Goal: Communication & Community: Participate in discussion

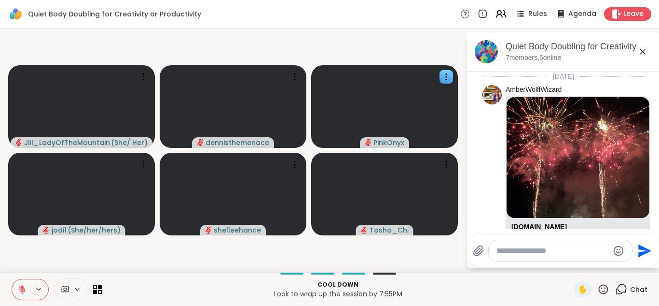
scroll to position [504, 0]
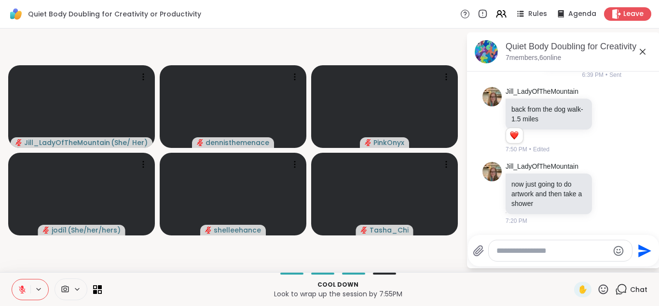
click at [521, 266] on div "Quiet Body Doubling for Creativity or Productivity, Sep 06 7 members, 6 online …" at bounding box center [563, 150] width 193 height 236
click at [632, 10] on span "Leave" at bounding box center [634, 14] width 21 height 10
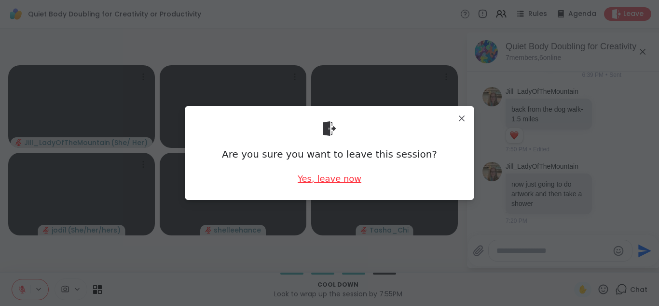
click at [325, 180] on div "Yes, leave now" at bounding box center [330, 178] width 64 height 12
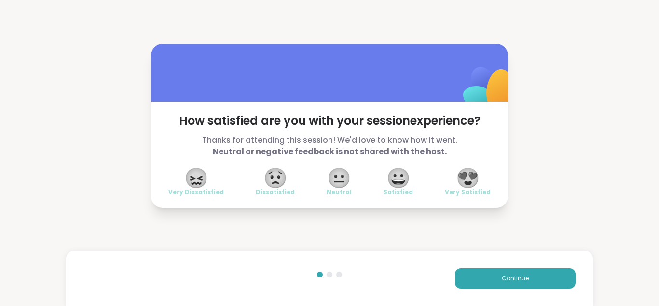
click at [471, 181] on span "😍" at bounding box center [468, 177] width 24 height 17
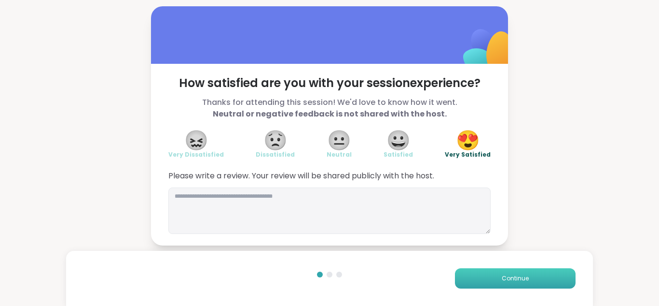
click at [516, 274] on span "Continue" at bounding box center [515, 278] width 27 height 9
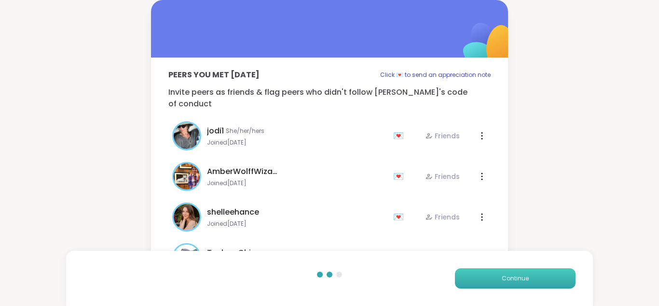
click at [516, 274] on span "Continue" at bounding box center [515, 278] width 27 height 9
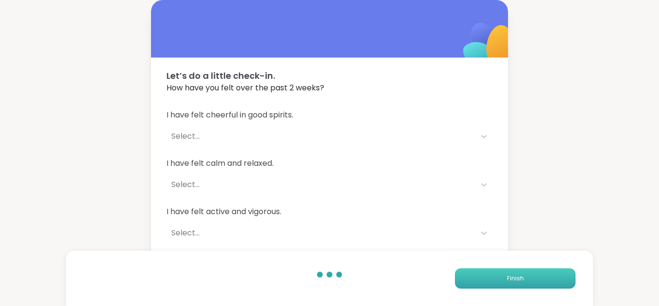
click at [516, 274] on span "Finish" at bounding box center [515, 278] width 17 height 9
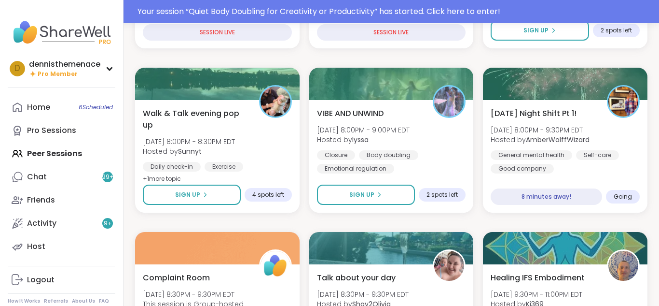
scroll to position [425, 0]
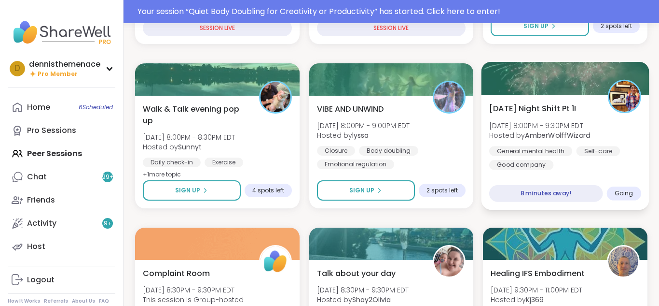
click at [551, 135] on b "AmberWolffWizard" at bounding box center [558, 135] width 65 height 10
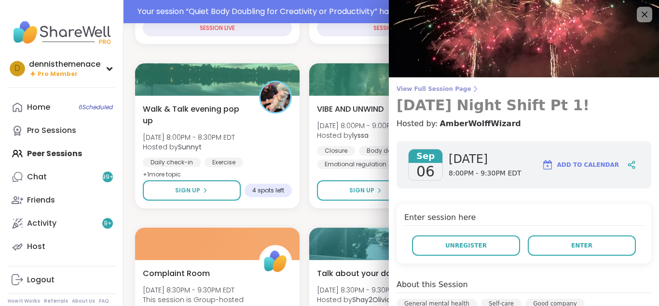
click at [437, 90] on span "View Full Session Page" at bounding box center [524, 89] width 255 height 8
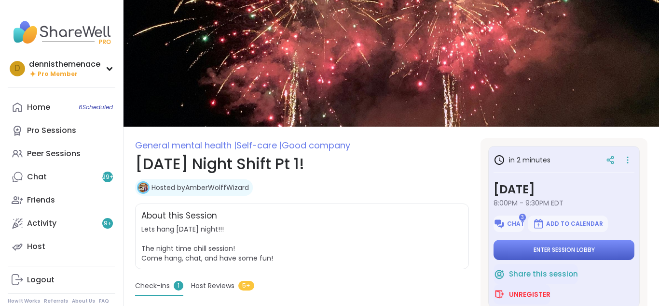
click at [566, 248] on span "Enter session lobby" at bounding box center [564, 250] width 61 height 8
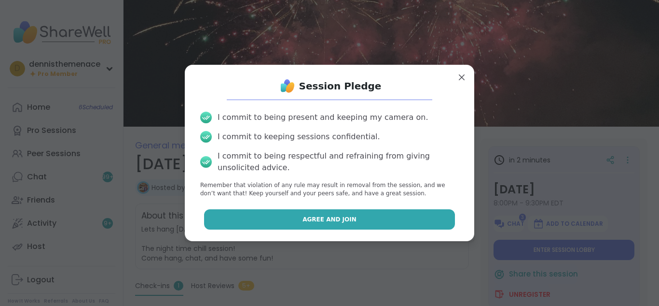
click at [386, 217] on button "Agree and Join" at bounding box center [329, 219] width 251 height 20
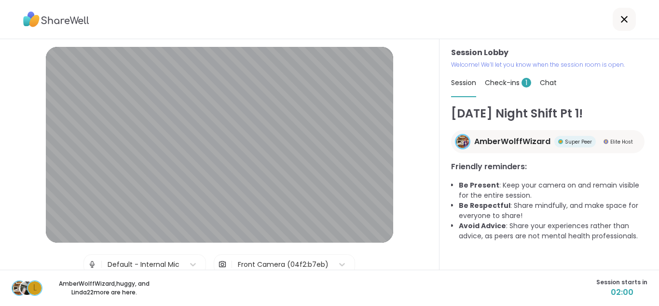
click at [501, 83] on span "Check-ins 1" at bounding box center [508, 83] width 46 height 10
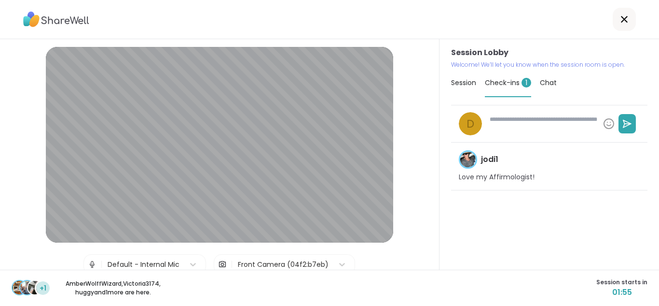
type textarea "*"
click at [460, 82] on span "Session" at bounding box center [463, 83] width 25 height 10
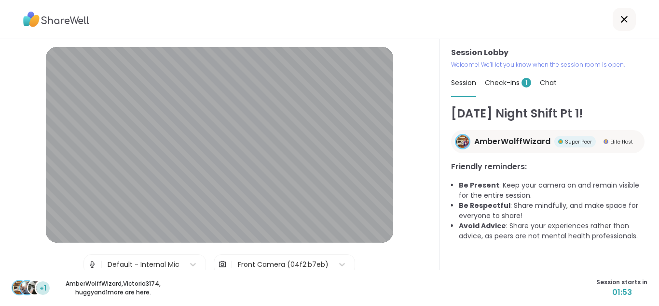
click at [460, 82] on span "Session" at bounding box center [463, 83] width 25 height 10
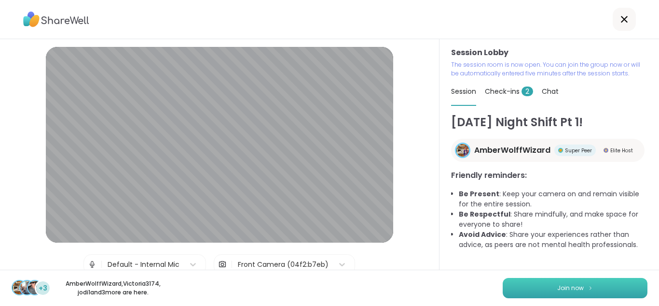
click at [571, 286] on span "Join now" at bounding box center [570, 287] width 27 height 9
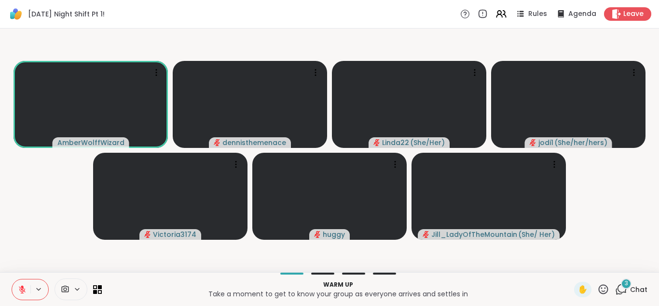
click at [641, 289] on span "Chat" at bounding box center [638, 289] width 17 height 10
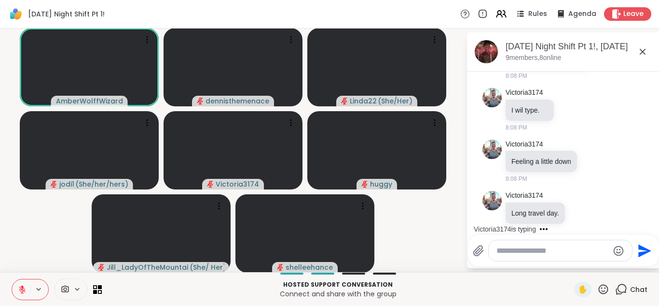
scroll to position [617, 0]
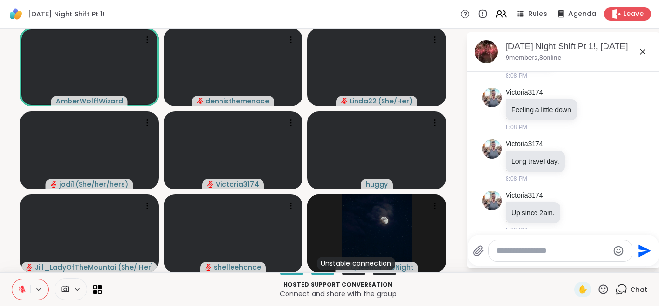
click at [22, 286] on icon at bounding box center [22, 287] width 3 height 4
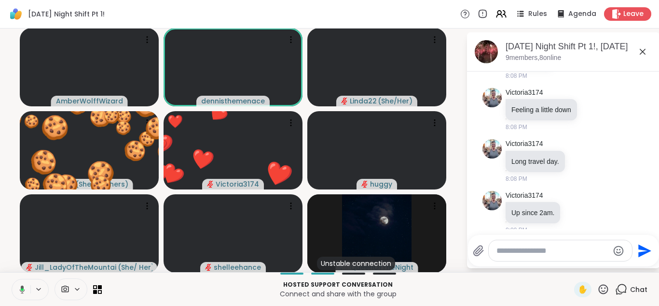
click at [22, 286] on icon at bounding box center [22, 289] width 5 height 8
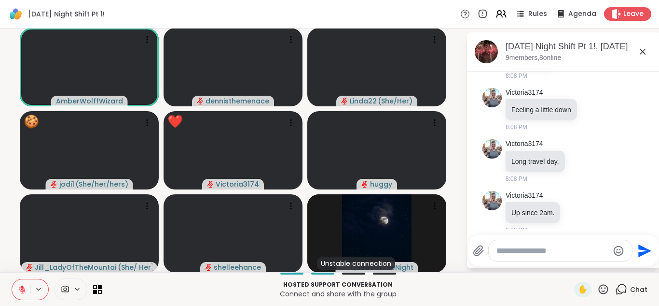
click at [24, 288] on icon at bounding box center [22, 289] width 9 height 9
click at [24, 288] on icon at bounding box center [22, 289] width 5 height 3
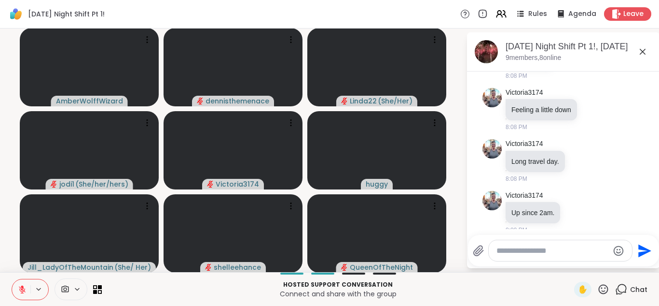
click at [24, 288] on icon at bounding box center [22, 289] width 9 height 9
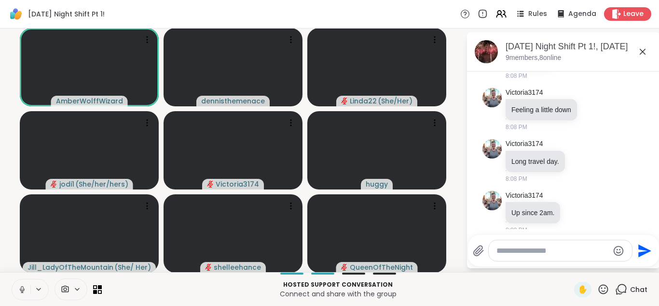
click at [24, 288] on icon at bounding box center [22, 289] width 5 height 3
click at [24, 288] on icon at bounding box center [22, 289] width 7 height 7
click at [27, 289] on button at bounding box center [21, 289] width 18 height 20
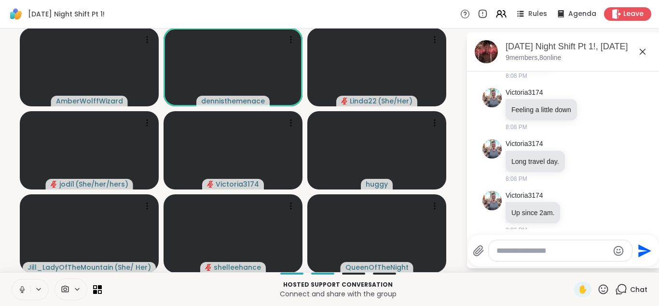
click at [27, 289] on button at bounding box center [21, 289] width 18 height 20
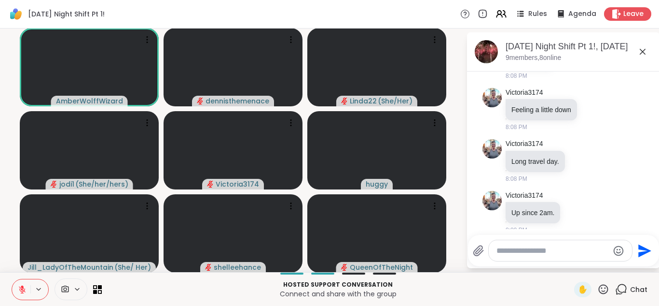
click at [27, 289] on button at bounding box center [21, 289] width 18 height 20
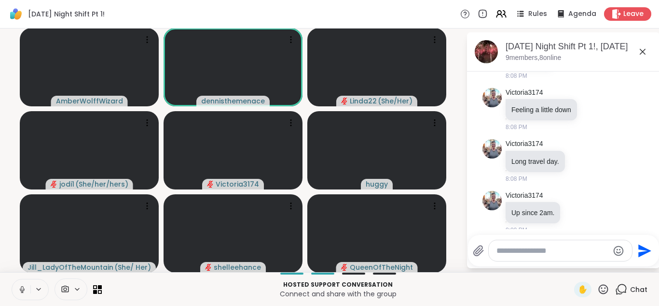
click at [27, 289] on button at bounding box center [21, 289] width 18 height 20
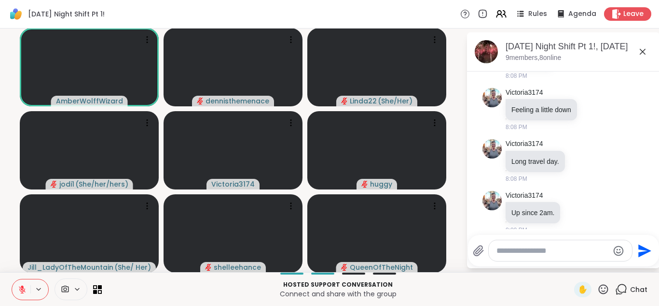
click at [19, 292] on icon at bounding box center [22, 289] width 9 height 9
click at [20, 290] on icon at bounding box center [22, 289] width 5 height 3
click at [20, 290] on icon at bounding box center [22, 289] width 7 height 7
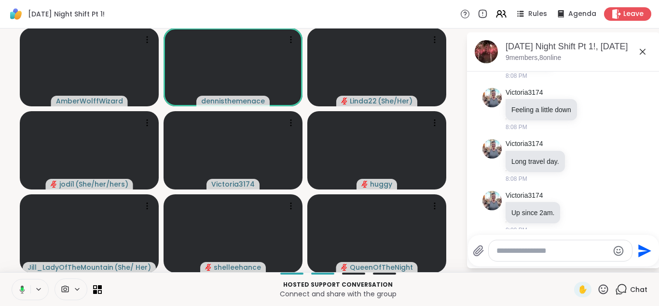
click at [20, 290] on icon at bounding box center [22, 289] width 5 height 8
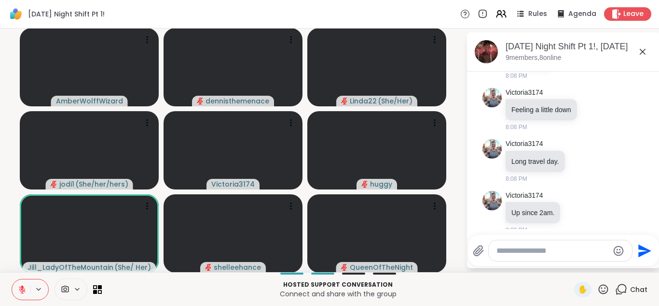
click at [21, 288] on icon at bounding box center [22, 289] width 7 height 7
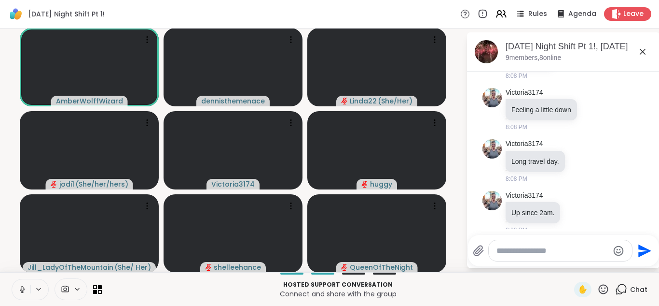
click at [21, 288] on icon at bounding box center [22, 289] width 9 height 9
click at [21, 288] on icon at bounding box center [22, 289] width 7 height 7
click at [21, 288] on icon at bounding box center [22, 289] width 9 height 9
click at [21, 288] on icon at bounding box center [22, 289] width 7 height 7
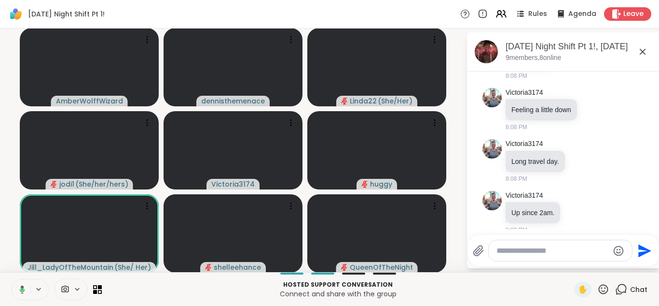
click at [21, 288] on icon at bounding box center [22, 288] width 3 height 3
click at [21, 288] on icon at bounding box center [22, 289] width 7 height 7
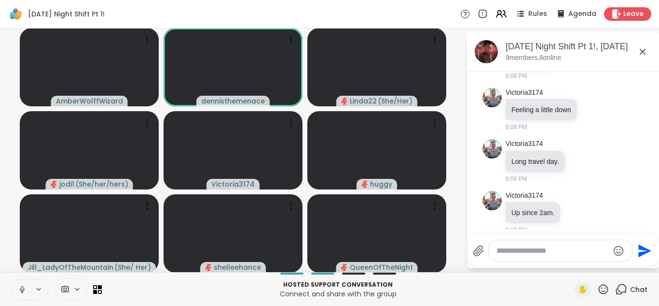
click at [21, 288] on icon at bounding box center [22, 289] width 9 height 9
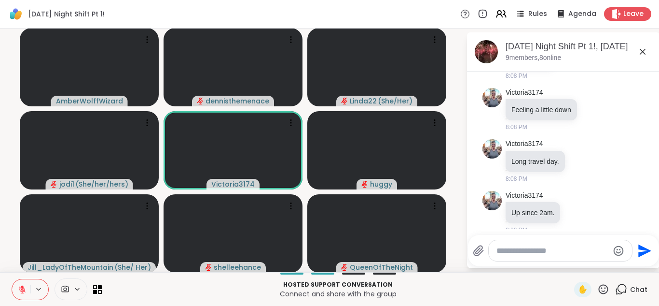
click at [21, 288] on icon at bounding box center [22, 289] width 7 height 7
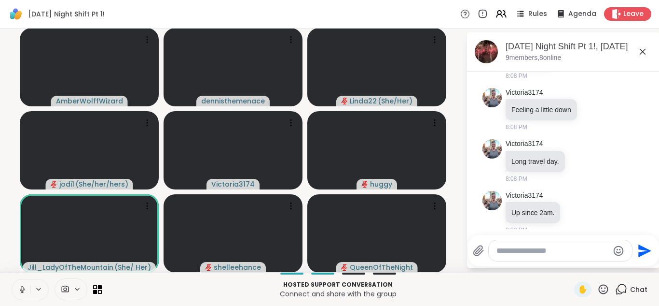
click at [21, 288] on icon at bounding box center [22, 289] width 9 height 9
click at [21, 288] on icon at bounding box center [22, 289] width 7 height 7
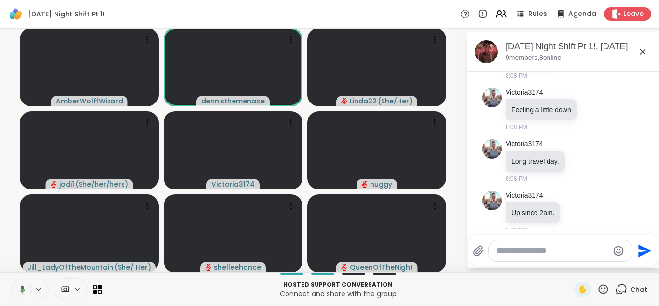
click at [21, 288] on icon at bounding box center [22, 289] width 3 height 2
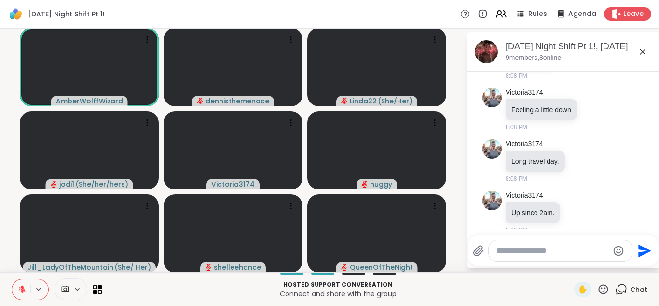
click at [21, 288] on icon at bounding box center [22, 289] width 7 height 7
click at [21, 288] on icon at bounding box center [22, 289] width 9 height 9
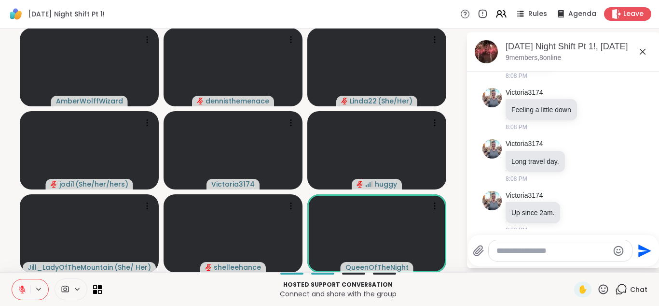
click at [21, 288] on icon at bounding box center [22, 289] width 7 height 7
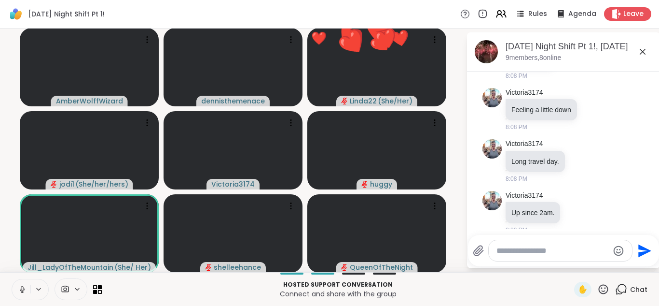
click at [21, 289] on icon at bounding box center [22, 289] width 9 height 9
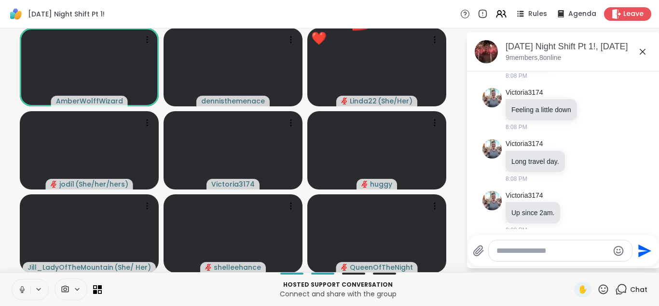
click at [21, 289] on icon at bounding box center [22, 289] width 9 height 9
click at [23, 292] on icon at bounding box center [22, 289] width 7 height 7
click at [23, 292] on icon at bounding box center [22, 289] width 9 height 9
click at [56, 296] on div at bounding box center [71, 289] width 33 height 22
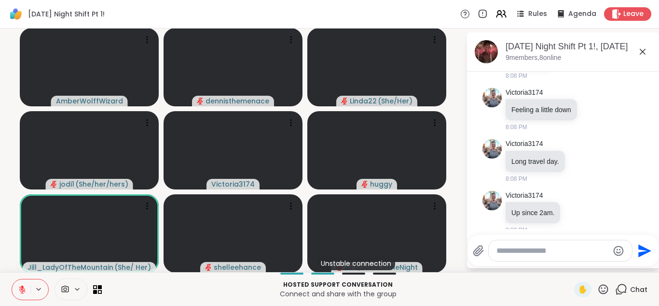
click at [21, 288] on icon at bounding box center [22, 289] width 7 height 7
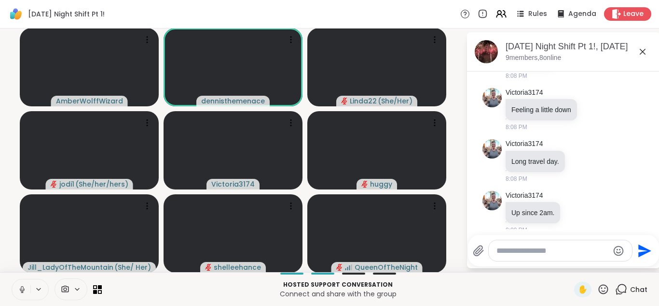
click at [21, 288] on icon at bounding box center [22, 289] width 9 height 9
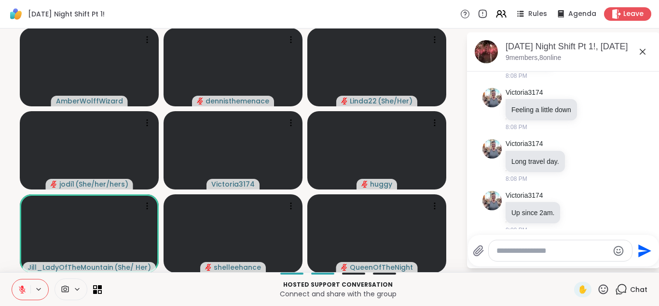
click at [21, 288] on icon at bounding box center [22, 289] width 7 height 7
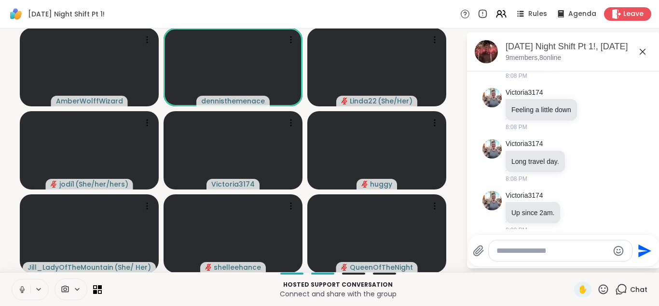
click at [21, 288] on icon at bounding box center [22, 289] width 9 height 9
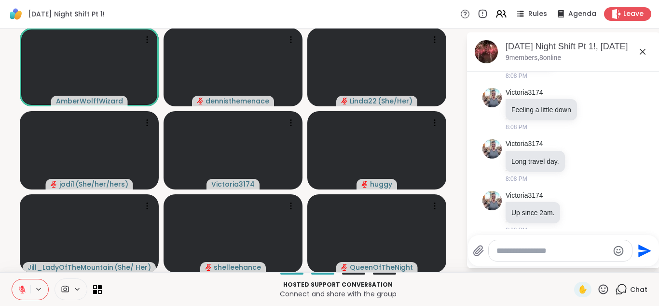
click at [21, 288] on icon at bounding box center [22, 289] width 7 height 7
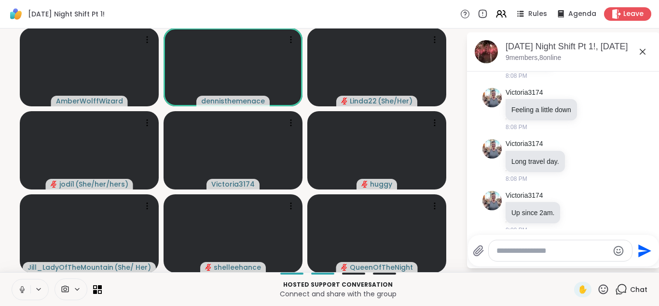
click at [23, 287] on icon at bounding box center [22, 289] width 9 height 9
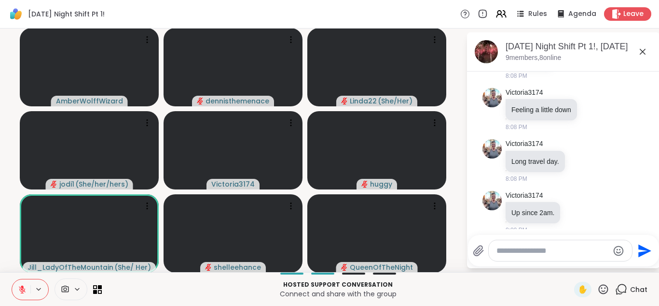
click at [23, 287] on icon at bounding box center [22, 287] width 3 height 4
click at [23, 287] on icon at bounding box center [22, 289] width 9 height 9
click at [23, 287] on icon at bounding box center [22, 287] width 3 height 4
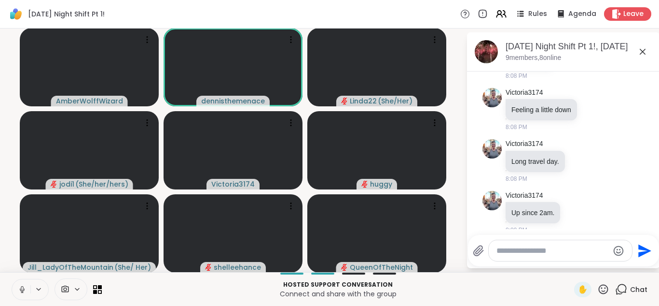
click at [23, 287] on icon at bounding box center [22, 289] width 9 height 9
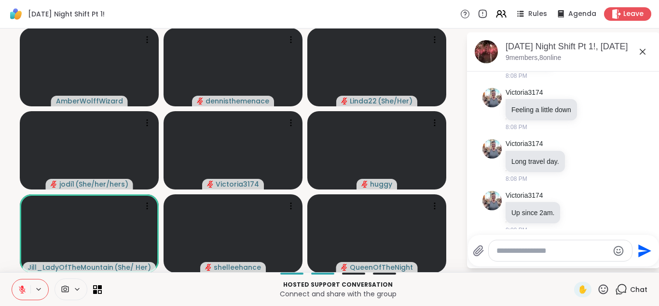
click at [23, 287] on icon at bounding box center [22, 287] width 3 height 4
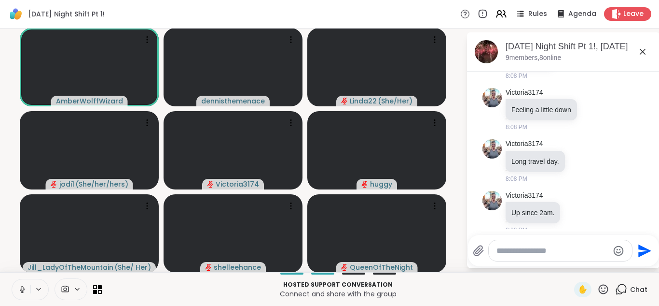
click at [23, 287] on icon at bounding box center [22, 289] width 9 height 9
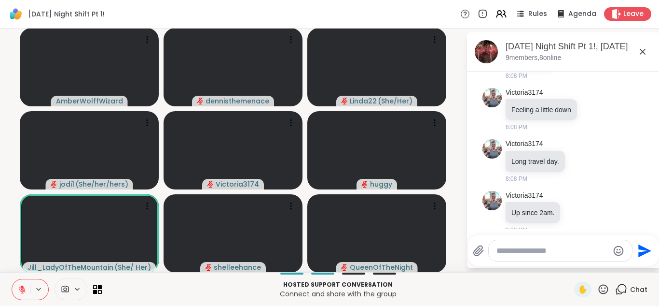
click at [23, 287] on icon at bounding box center [22, 287] width 3 height 4
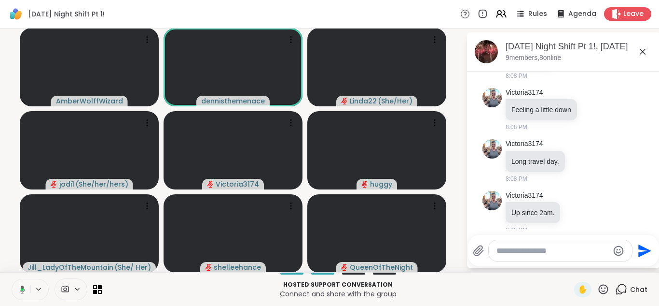
click at [23, 287] on icon at bounding box center [22, 289] width 5 height 8
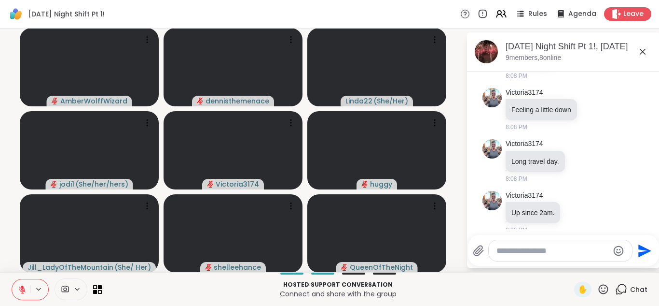
click at [23, 287] on icon at bounding box center [22, 287] width 3 height 4
click at [23, 287] on icon at bounding box center [22, 289] width 9 height 9
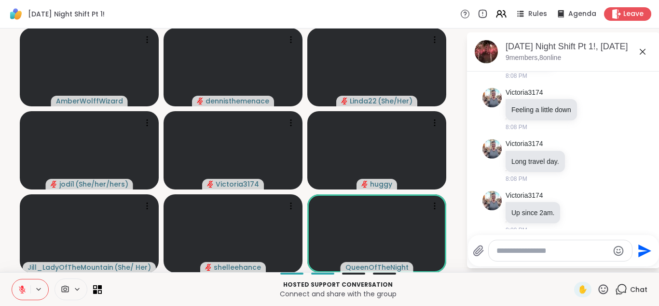
click at [23, 287] on icon at bounding box center [22, 287] width 3 height 4
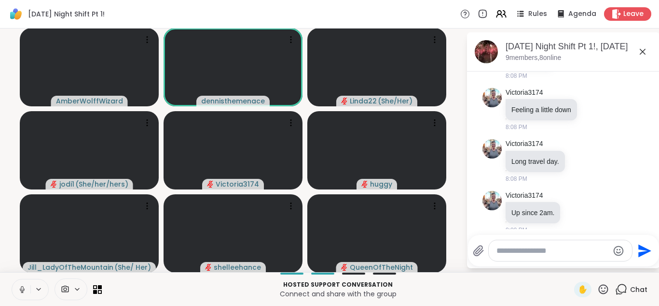
click at [23, 288] on icon at bounding box center [22, 288] width 2 height 4
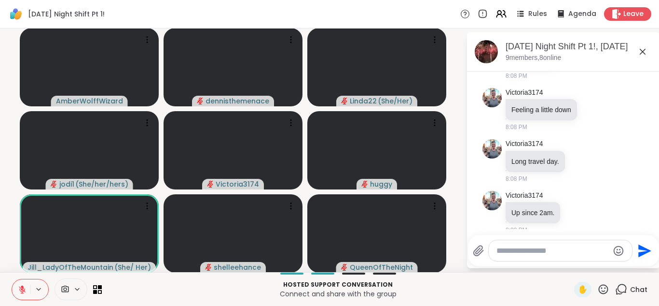
click at [23, 288] on icon at bounding box center [22, 287] width 3 height 4
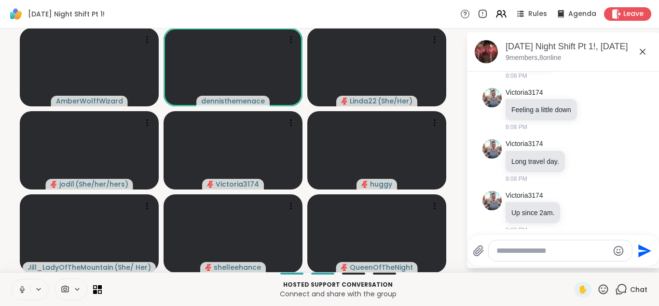
click at [24, 289] on icon at bounding box center [22, 289] width 9 height 9
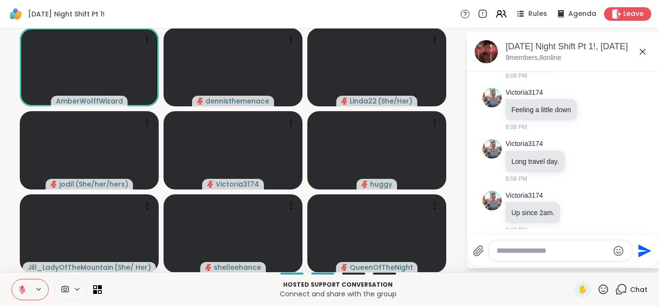
click at [26, 291] on icon at bounding box center [22, 289] width 9 height 9
click at [26, 291] on button at bounding box center [21, 289] width 18 height 20
click at [26, 291] on icon at bounding box center [22, 289] width 9 height 9
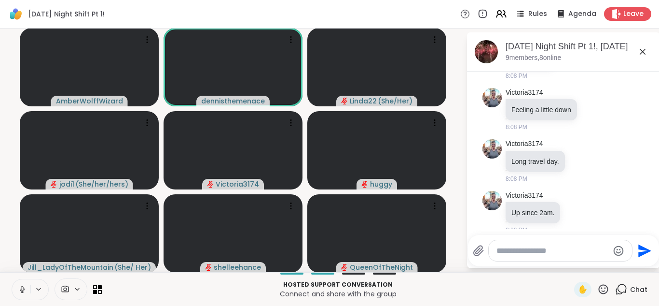
click at [26, 291] on icon at bounding box center [22, 289] width 9 height 9
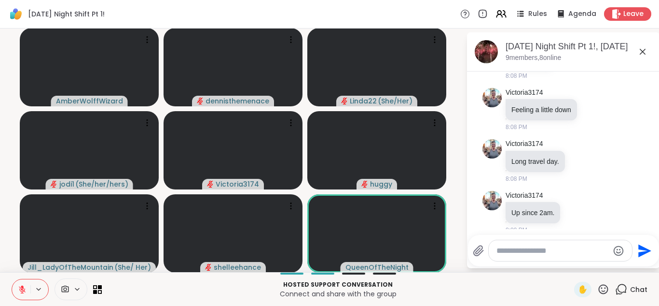
click at [26, 291] on icon at bounding box center [22, 289] width 9 height 9
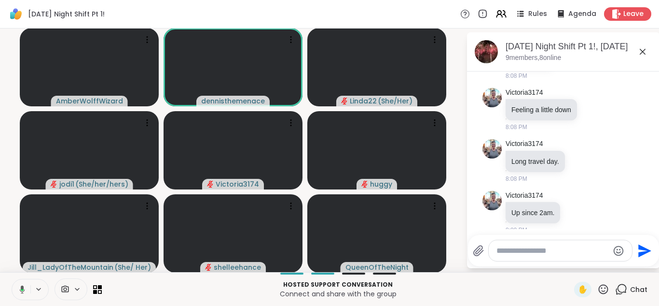
click at [26, 291] on button at bounding box center [21, 289] width 20 height 20
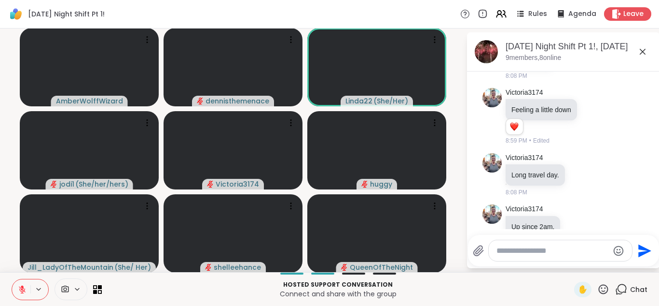
click at [23, 287] on icon at bounding box center [22, 287] width 3 height 4
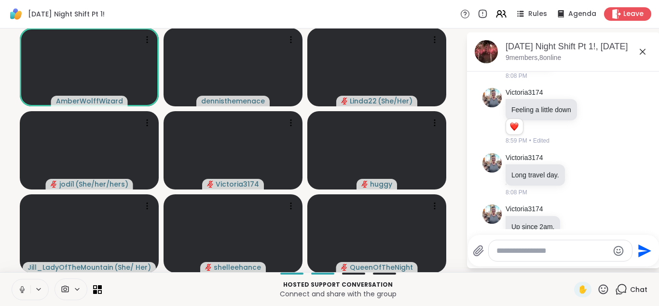
click at [23, 287] on icon at bounding box center [22, 288] width 2 height 4
click at [24, 287] on icon at bounding box center [22, 289] width 9 height 9
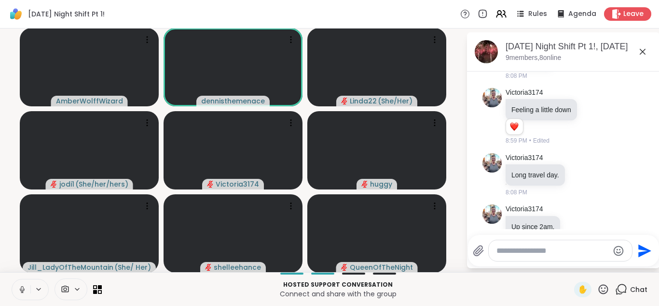
click at [25, 288] on icon at bounding box center [22, 289] width 9 height 9
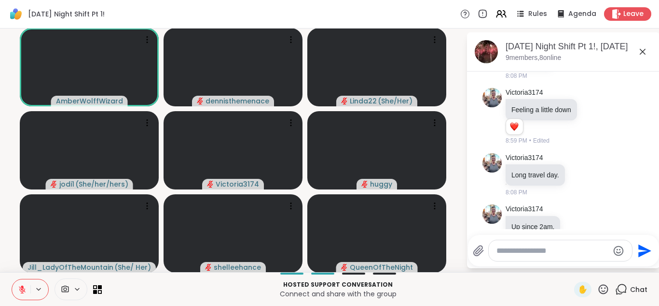
click at [23, 290] on icon at bounding box center [22, 289] width 7 height 7
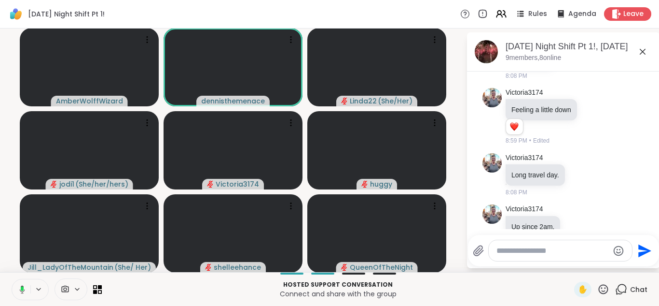
click at [23, 290] on icon at bounding box center [20, 289] width 9 height 9
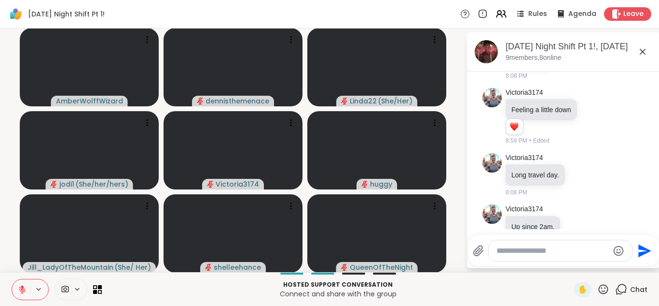
click at [23, 290] on icon at bounding box center [22, 289] width 7 height 7
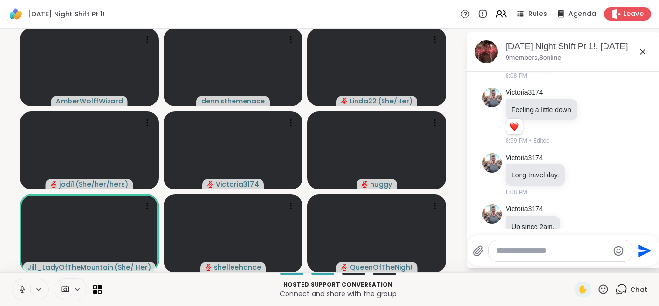
click at [23, 290] on icon at bounding box center [22, 289] width 5 height 3
click at [23, 290] on icon at bounding box center [22, 289] width 7 height 7
click at [23, 290] on icon at bounding box center [22, 289] width 5 height 3
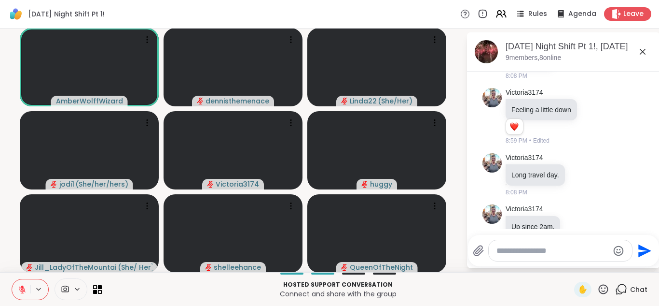
click at [166, 284] on p "Hosted support conversation" at bounding box center [338, 284] width 461 height 9
click at [23, 290] on icon at bounding box center [22, 289] width 9 height 9
click at [26, 290] on icon at bounding box center [22, 289] width 9 height 9
click at [26, 291] on button at bounding box center [21, 289] width 20 height 20
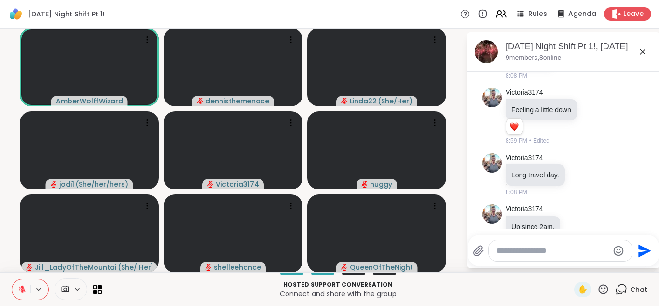
click at [166, 304] on div "Hosted support conversation Connect and share with the group ✋ Chat" at bounding box center [329, 289] width 659 height 34
click at [22, 281] on button at bounding box center [21, 289] width 18 height 20
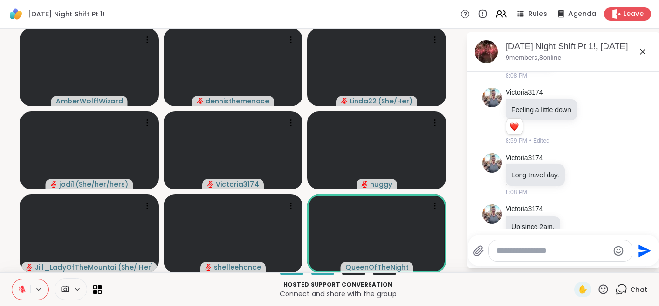
click at [22, 281] on button at bounding box center [21, 289] width 18 height 20
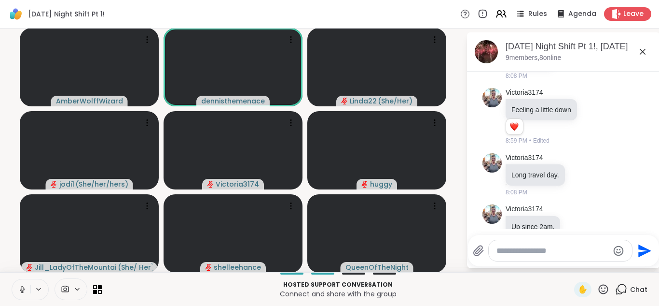
click at [22, 281] on button at bounding box center [21, 289] width 18 height 20
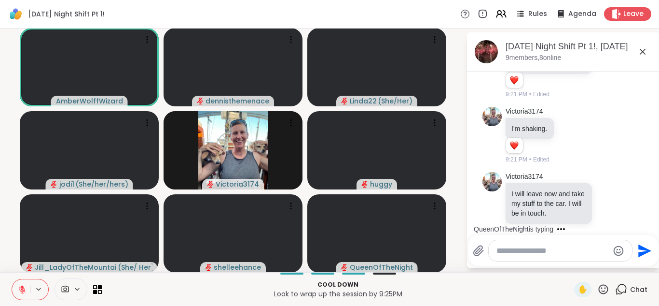
scroll to position [1123, 0]
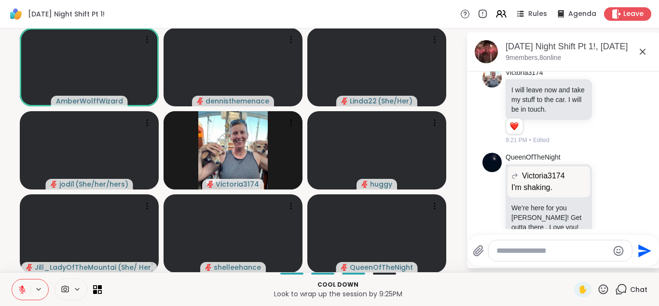
click at [22, 281] on button at bounding box center [21, 289] width 18 height 20
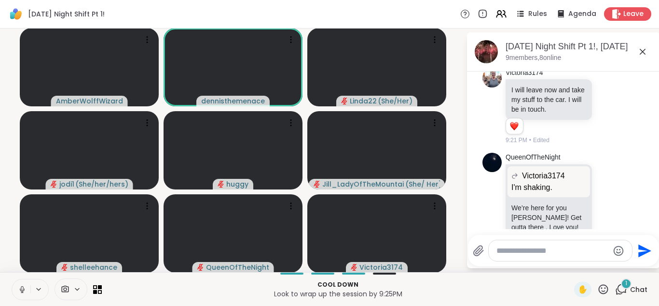
scroll to position [1198, 0]
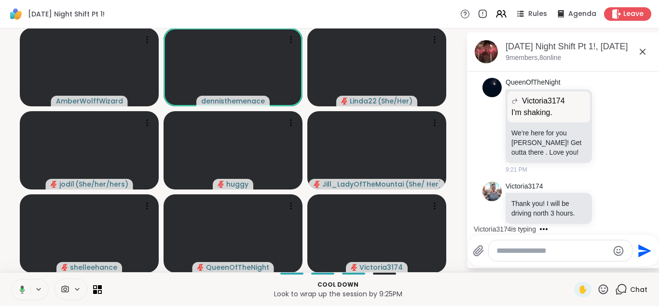
click at [22, 289] on icon at bounding box center [22, 289] width 3 height 2
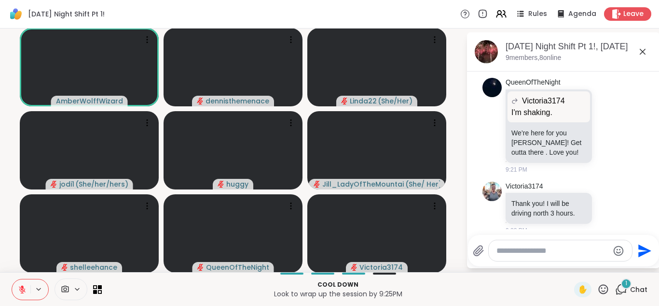
scroll to position [1279, 0]
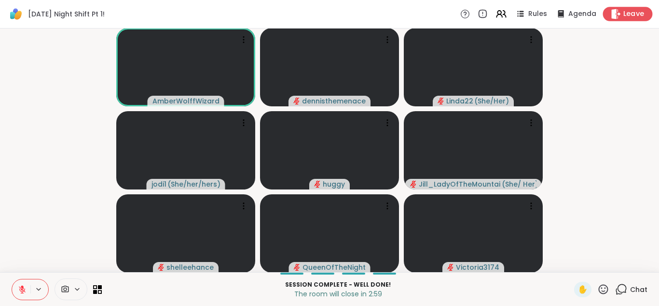
click at [633, 11] on span "Leave" at bounding box center [634, 14] width 21 height 10
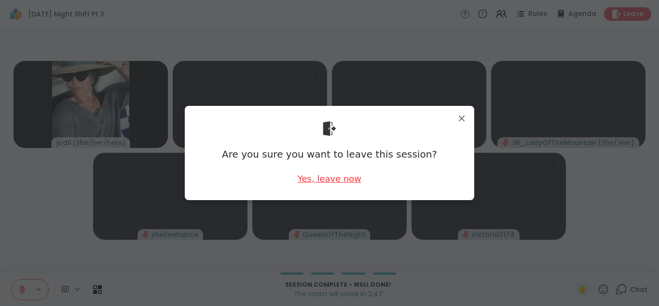
click at [325, 179] on div "Yes, leave now" at bounding box center [330, 178] width 64 height 12
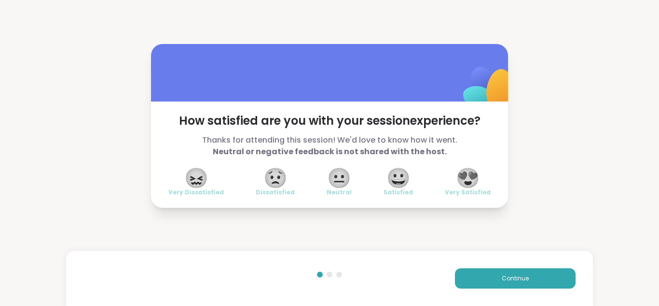
click at [469, 178] on span "😍" at bounding box center [468, 177] width 24 height 17
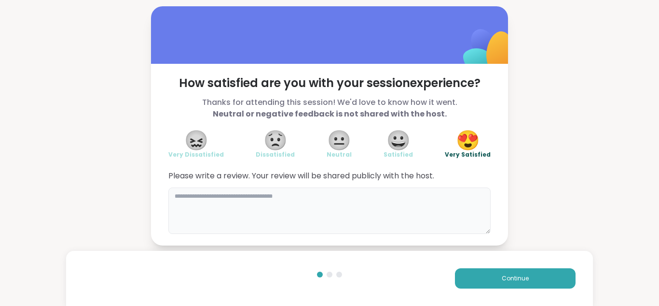
click at [307, 201] on textarea at bounding box center [329, 210] width 322 height 46
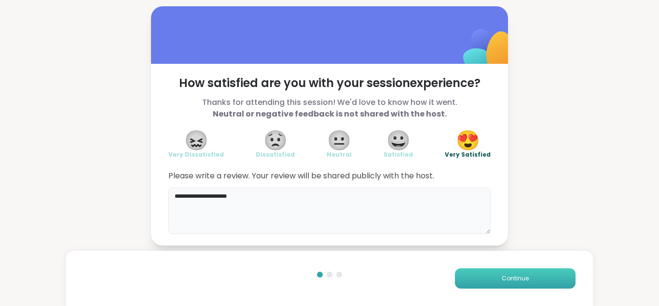
type textarea "**********"
click at [516, 273] on button "Continue" at bounding box center [515, 278] width 121 height 20
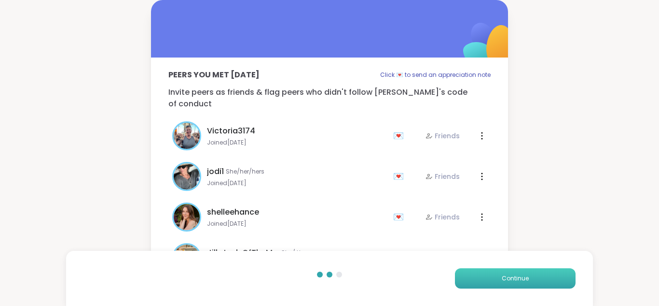
click at [516, 273] on button "Continue" at bounding box center [515, 278] width 121 height 20
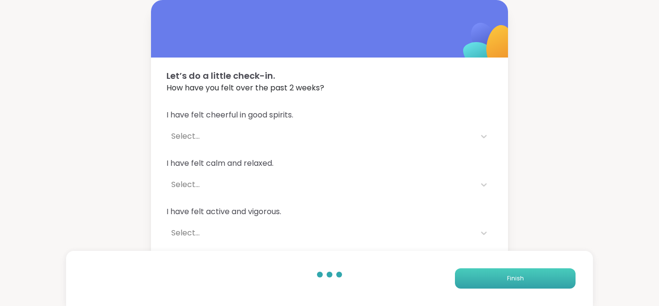
click at [516, 273] on button "Finish" at bounding box center [515, 278] width 121 height 20
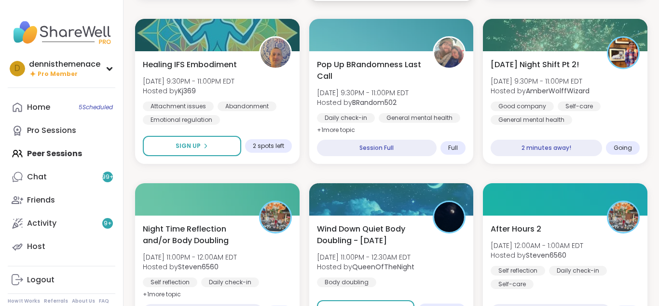
scroll to position [309, 0]
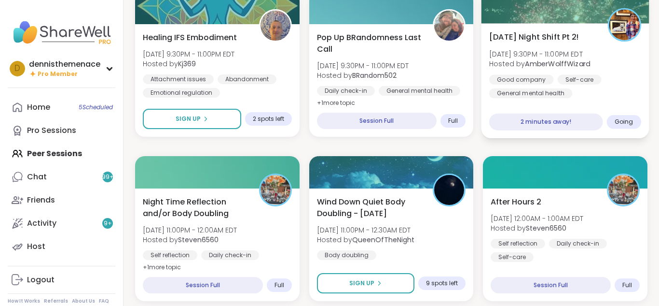
click at [545, 81] on div "Good company" at bounding box center [521, 79] width 65 height 10
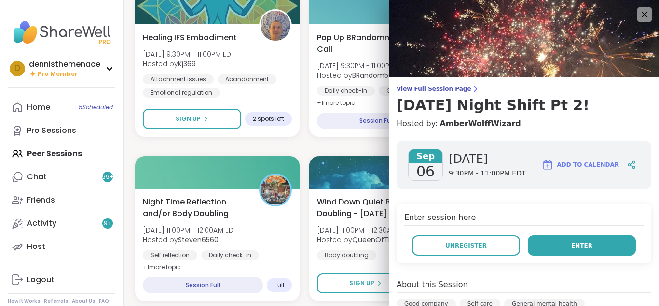
click at [582, 241] on span "Enter" at bounding box center [581, 245] width 21 height 9
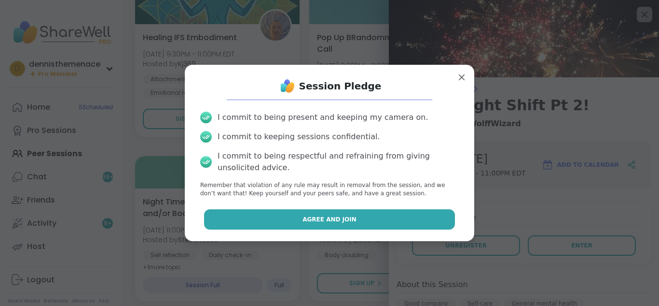
click at [357, 220] on button "Agree and Join" at bounding box center [329, 219] width 251 height 20
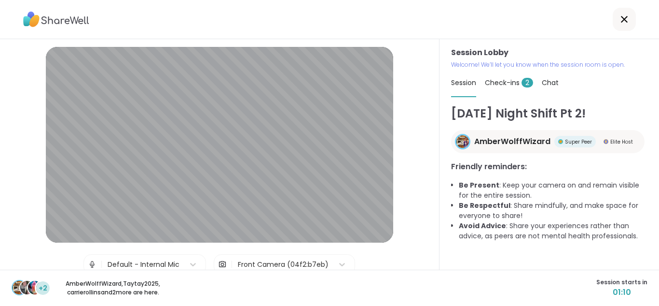
click at [494, 83] on span "Check-ins 2" at bounding box center [509, 83] width 48 height 10
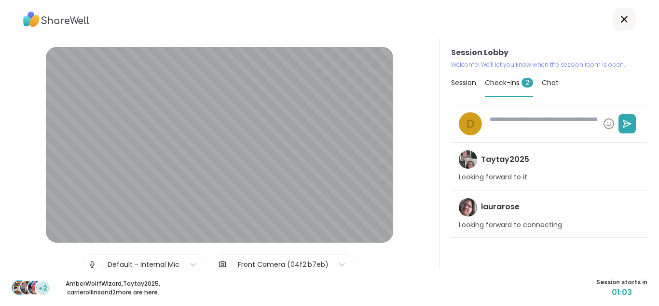
type textarea "*"
click at [462, 81] on span "Session" at bounding box center [463, 83] width 25 height 10
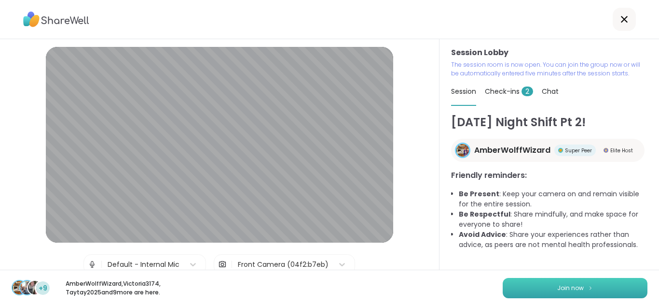
click at [564, 283] on span "Join now" at bounding box center [570, 287] width 27 height 9
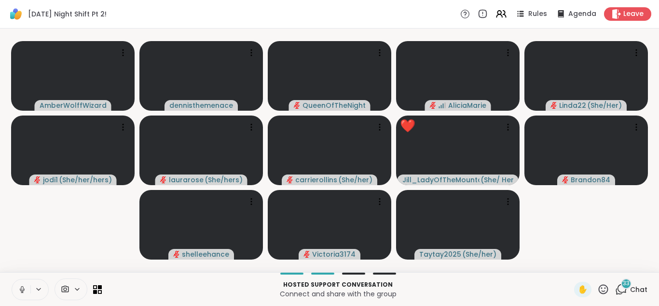
click at [24, 288] on icon at bounding box center [22, 289] width 5 height 3
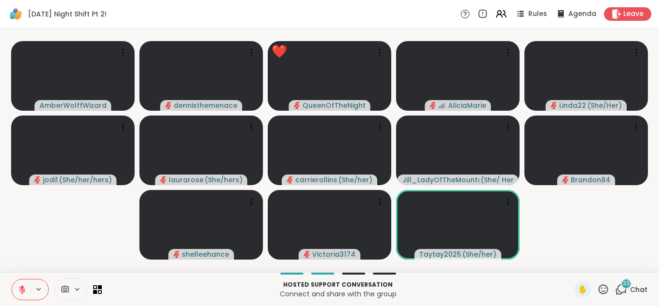
click at [642, 288] on span "Chat" at bounding box center [638, 289] width 17 height 10
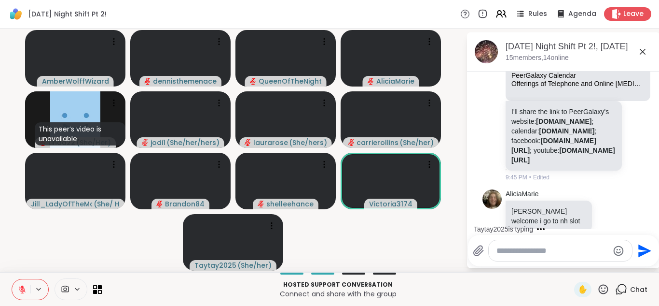
scroll to position [3133, 0]
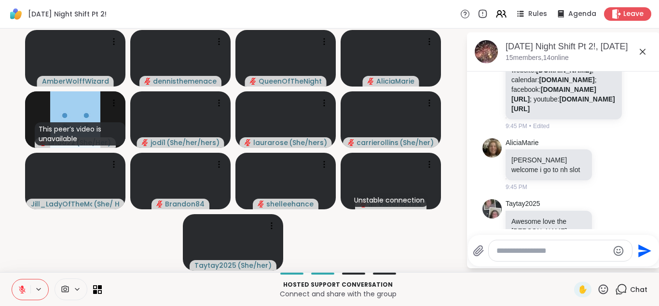
click at [19, 287] on icon at bounding box center [22, 289] width 9 height 9
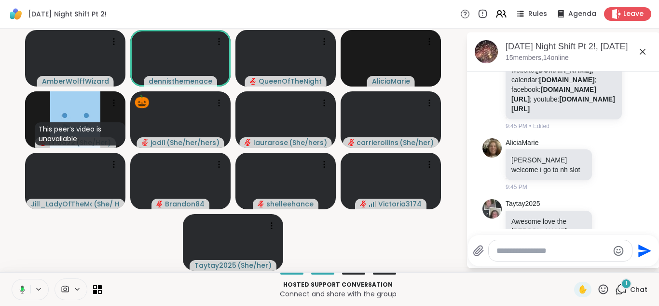
scroll to position [3214, 0]
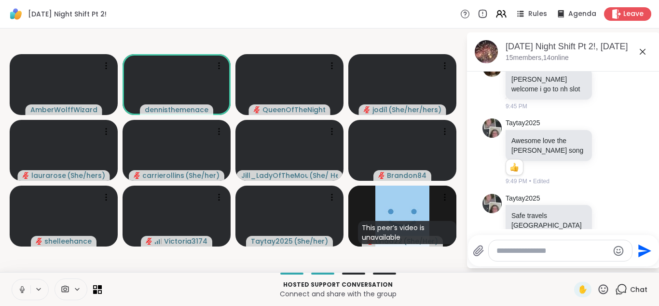
click at [22, 287] on icon at bounding box center [22, 289] width 9 height 9
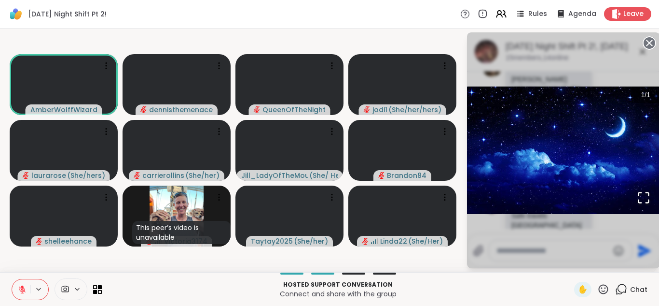
click at [641, 278] on div "Hosted support conversation Connect and share with the group ✋ Chat" at bounding box center [329, 289] width 659 height 34
click at [640, 287] on span "Chat" at bounding box center [638, 289] width 17 height 10
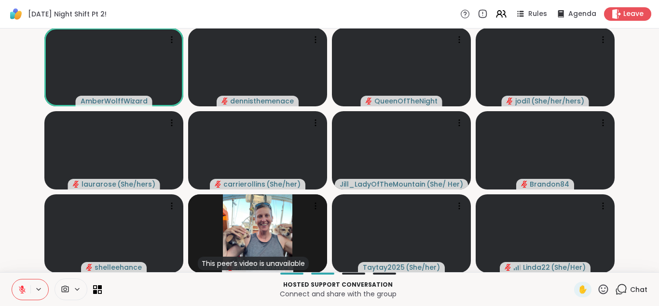
click at [640, 287] on span "Chat" at bounding box center [638, 289] width 17 height 10
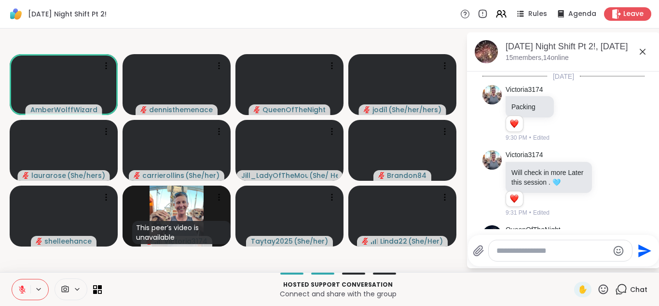
scroll to position [3340, 0]
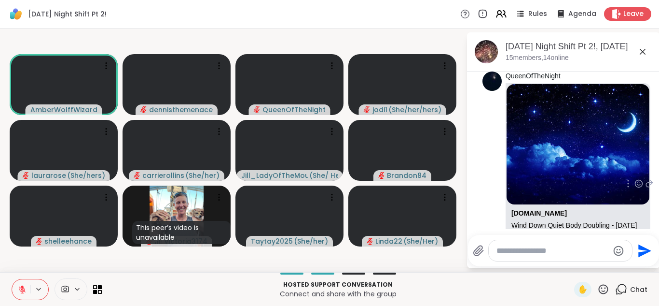
click at [540, 257] on link "[DOMAIN_NAME][URL]" at bounding box center [549, 261] width 74 height 8
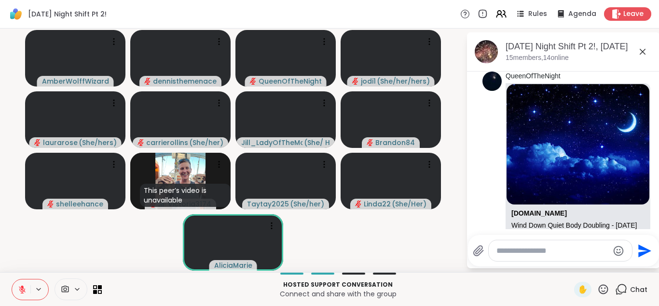
click at [418, 272] on div "Hosted support conversation Connect and share with the group ✋ Chat" at bounding box center [329, 289] width 659 height 34
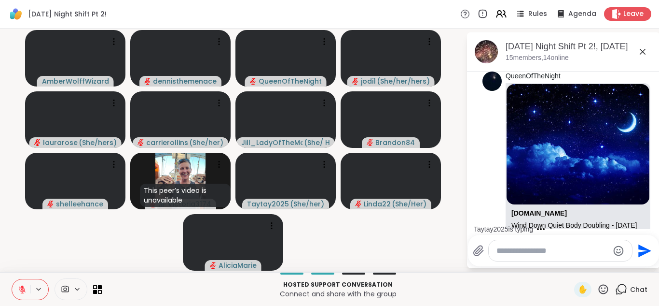
click at [20, 289] on icon at bounding box center [22, 289] width 9 height 9
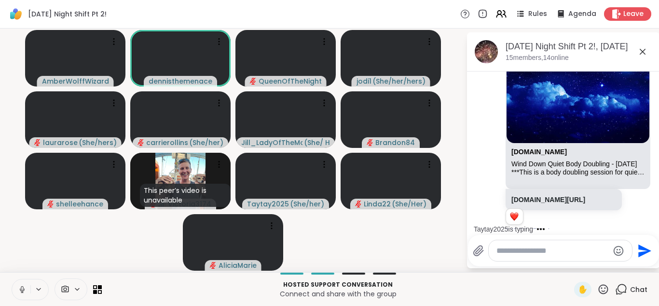
click at [20, 289] on icon at bounding box center [22, 289] width 9 height 9
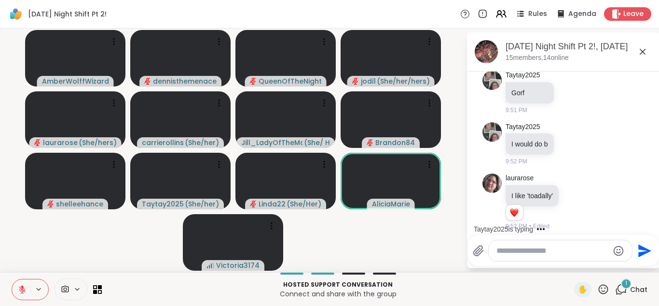
scroll to position [3635, 0]
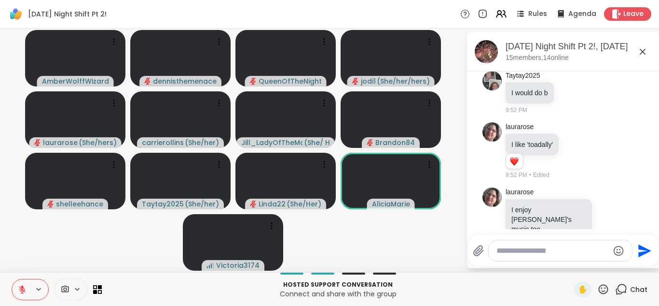
click at [21, 290] on icon at bounding box center [22, 289] width 9 height 9
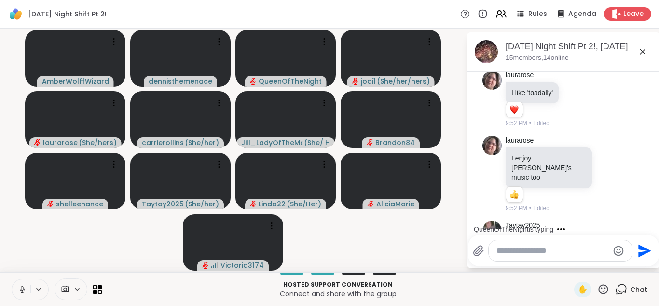
click at [21, 290] on icon at bounding box center [22, 289] width 5 height 3
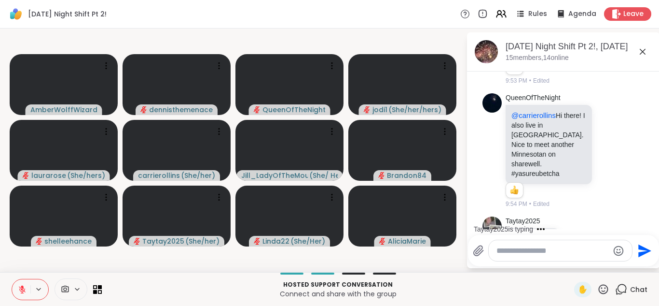
scroll to position [4053, 0]
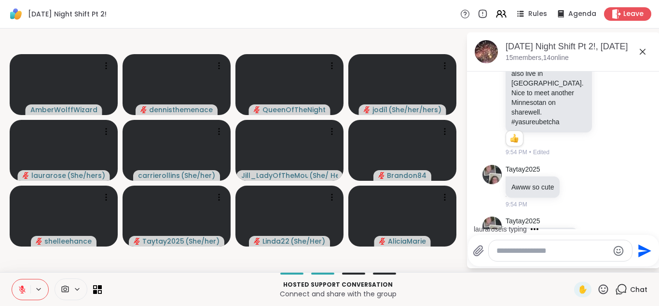
click at [24, 292] on icon at bounding box center [22, 289] width 9 height 9
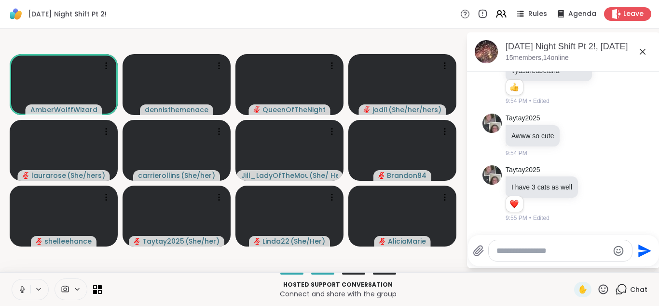
click at [21, 285] on icon at bounding box center [22, 289] width 9 height 9
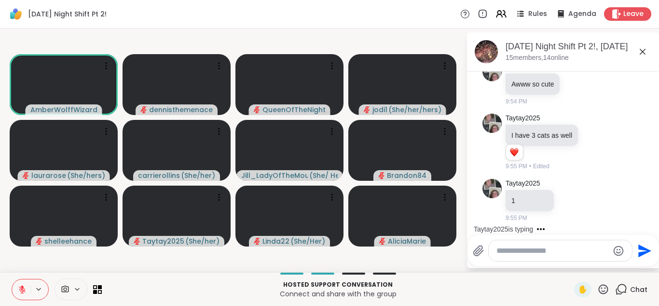
click at [23, 286] on icon at bounding box center [22, 287] width 3 height 4
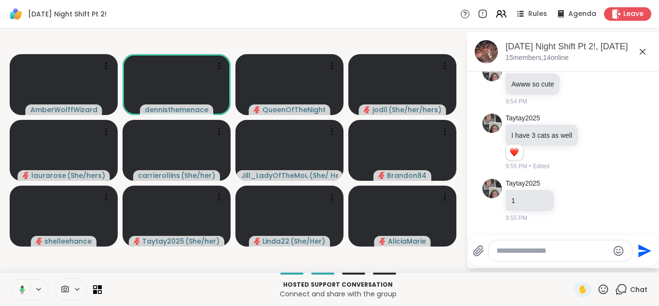
click at [23, 285] on icon at bounding box center [22, 289] width 5 height 8
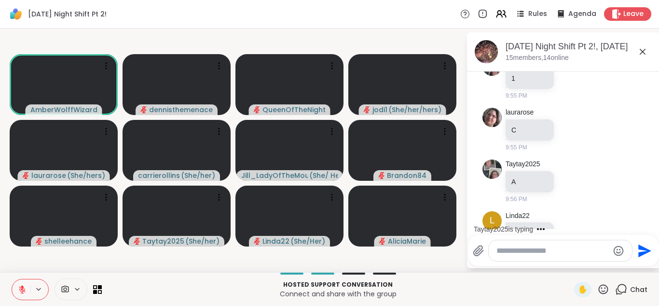
scroll to position [4329, 0]
click at [23, 285] on icon at bounding box center [22, 289] width 9 height 9
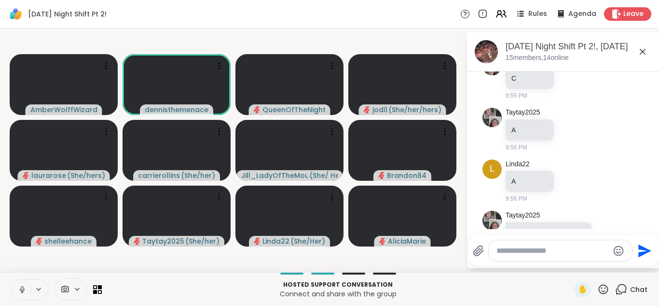
click at [23, 285] on icon at bounding box center [22, 289] width 9 height 9
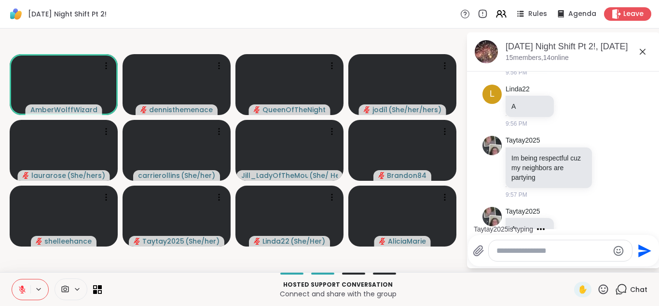
scroll to position [4500, 0]
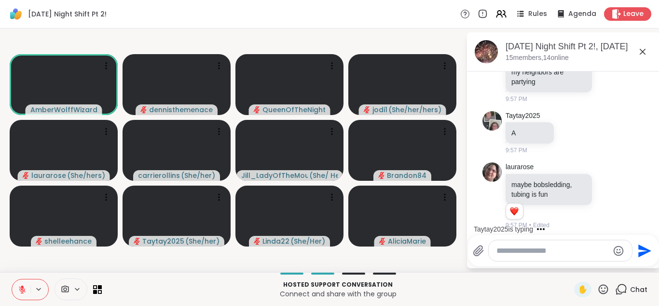
click at [23, 285] on icon at bounding box center [22, 289] width 9 height 9
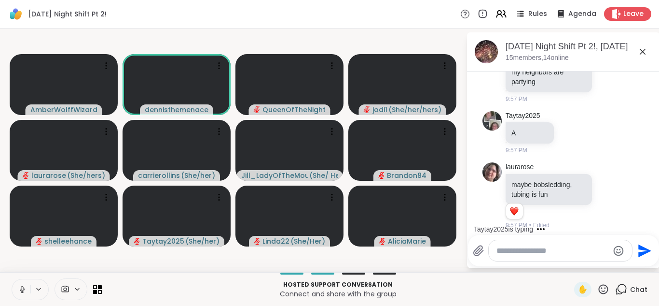
click at [23, 285] on icon at bounding box center [22, 289] width 9 height 9
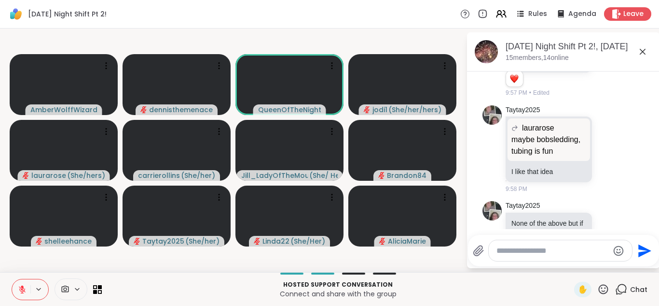
scroll to position [4646, 0]
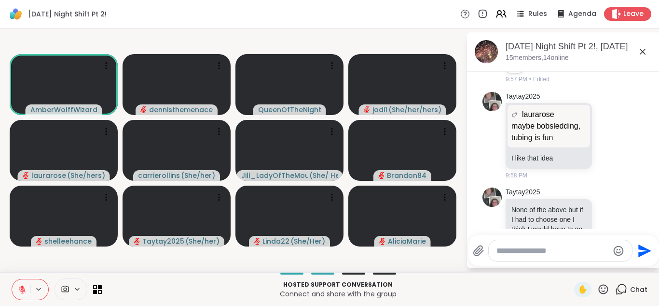
click at [23, 285] on icon at bounding box center [22, 289] width 9 height 9
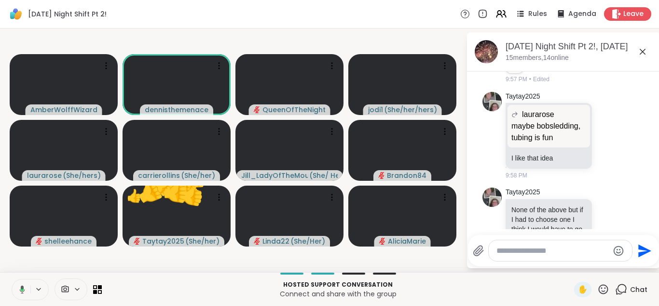
click at [23, 285] on icon at bounding box center [22, 289] width 5 height 8
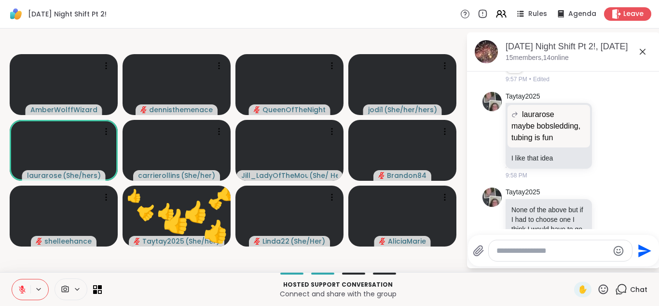
click at [23, 285] on icon at bounding box center [22, 289] width 9 height 9
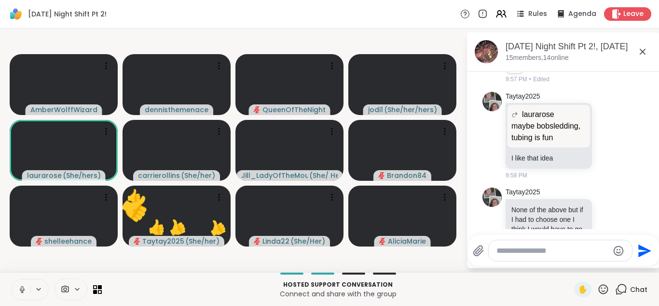
click at [23, 285] on icon at bounding box center [22, 289] width 9 height 9
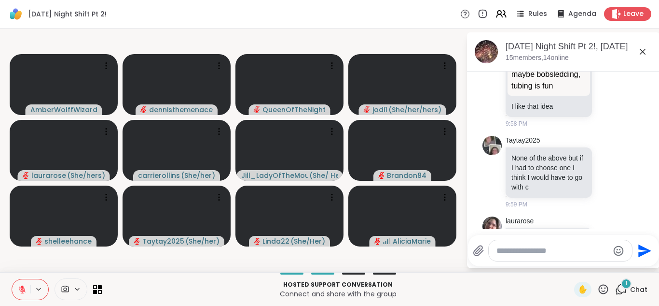
scroll to position [4748, 0]
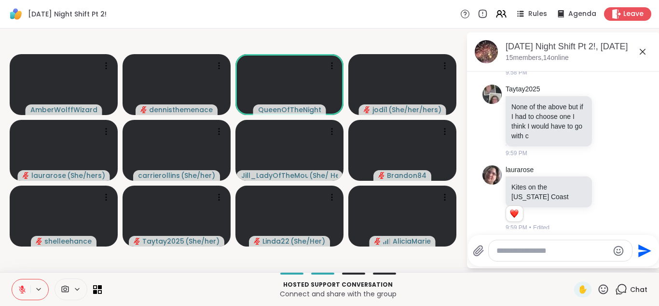
click at [24, 287] on icon at bounding box center [22, 289] width 9 height 9
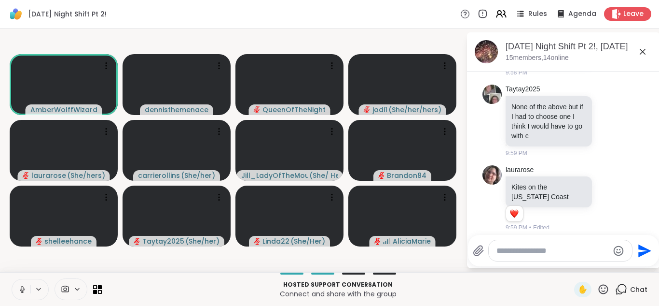
click at [24, 288] on icon at bounding box center [22, 289] width 9 height 9
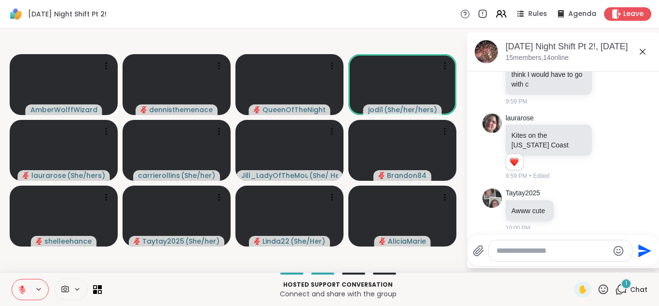
scroll to position [5069, 0]
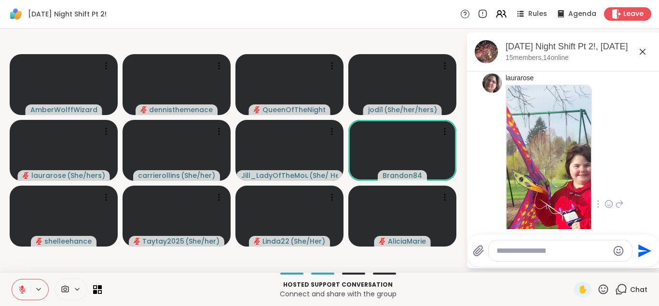
click at [551, 180] on img at bounding box center [549, 200] width 84 height 230
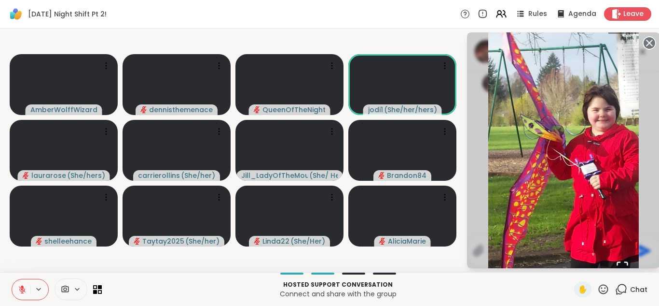
scroll to position [5083, 0]
click at [554, 298] on div "Hosted support conversation Connect and share with the group" at bounding box center [338, 289] width 461 height 22
click at [544, 281] on p "Hosted support conversation" at bounding box center [338, 284] width 461 height 9
click at [642, 286] on span "Chat" at bounding box center [638, 289] width 17 height 10
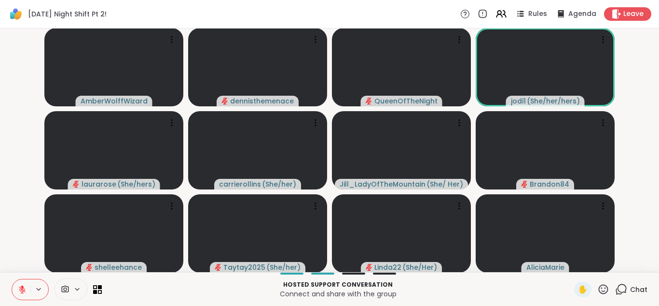
click at [648, 284] on div "Hosted support conversation Connect and share with the group ✋ Chat" at bounding box center [329, 289] width 659 height 34
click at [640, 286] on span "Chat" at bounding box center [638, 289] width 17 height 10
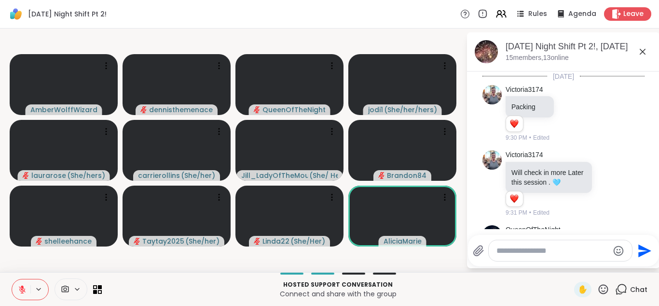
scroll to position [5073, 0]
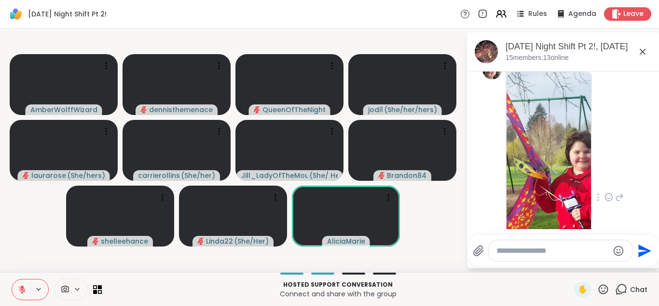
click at [617, 121] on div "laurarose 2 2 2 10:02 PM • Edited" at bounding box center [565, 197] width 118 height 275
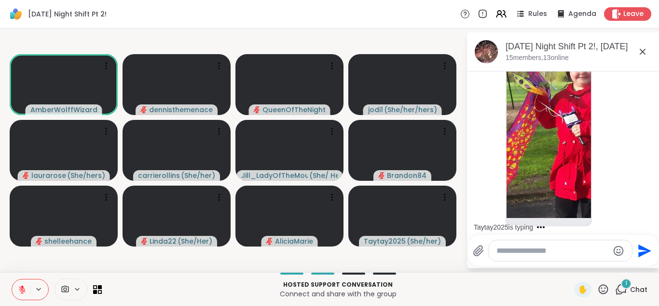
scroll to position [5256, 0]
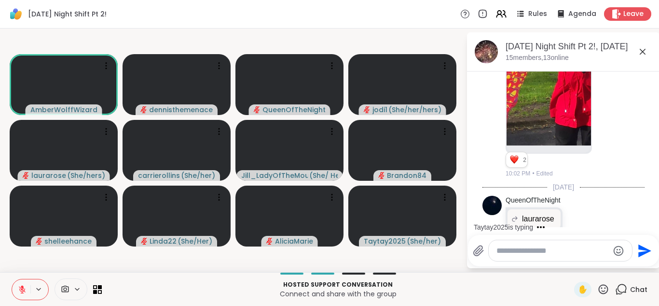
click at [21, 290] on icon at bounding box center [22, 289] width 9 height 9
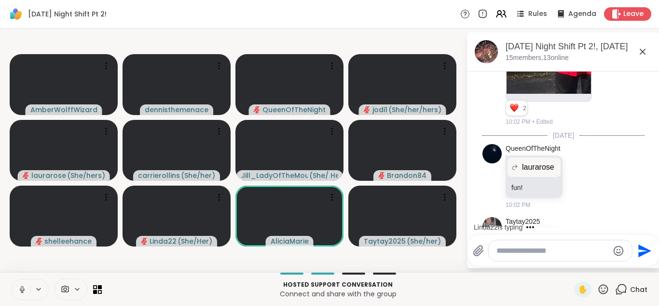
scroll to position [5359, 0]
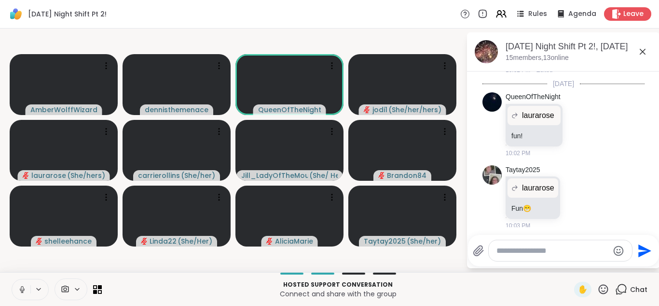
click at [21, 290] on icon at bounding box center [22, 289] width 5 height 3
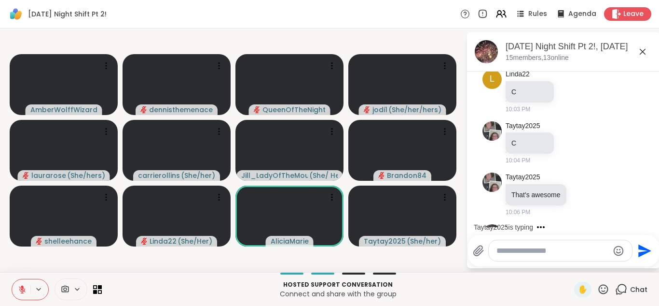
scroll to position [5630, 0]
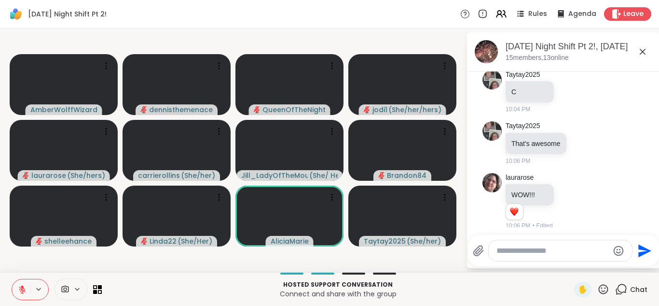
click at [19, 291] on icon at bounding box center [22, 289] width 9 height 9
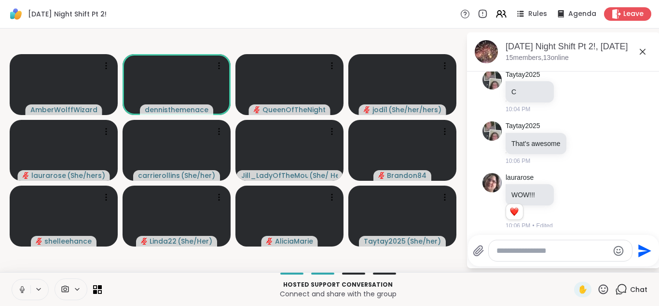
click at [19, 291] on icon at bounding box center [22, 289] width 9 height 9
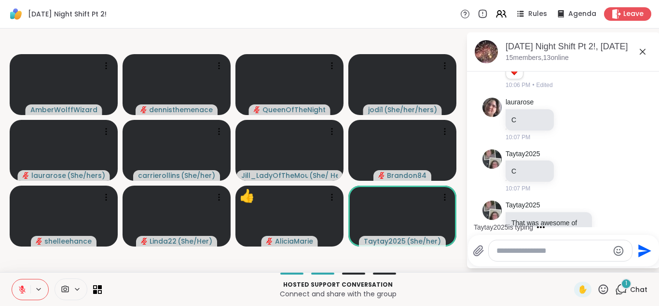
scroll to position [5821, 0]
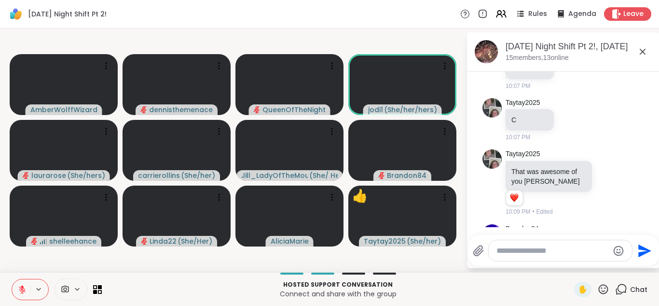
click at [21, 287] on icon at bounding box center [22, 289] width 9 height 9
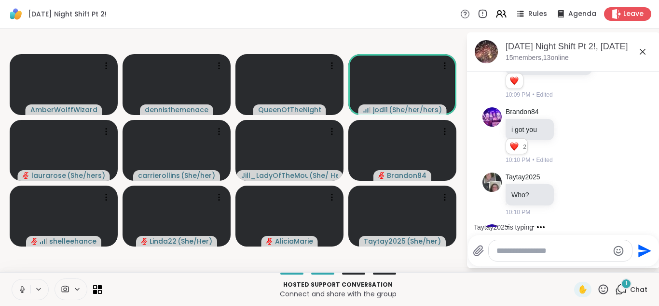
scroll to position [5990, 0]
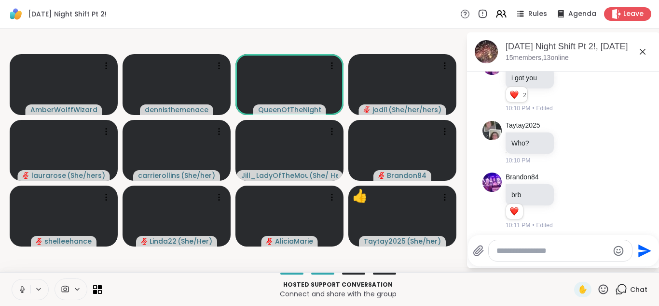
click at [21, 287] on icon at bounding box center [22, 288] width 2 height 4
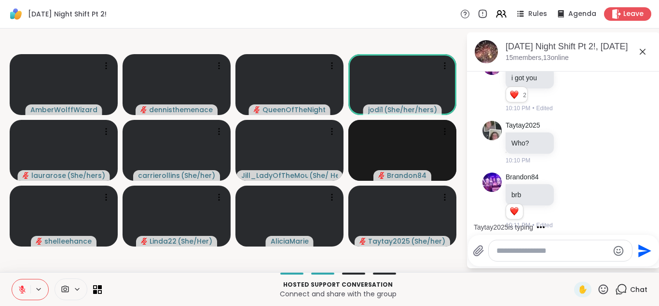
scroll to position [6051, 0]
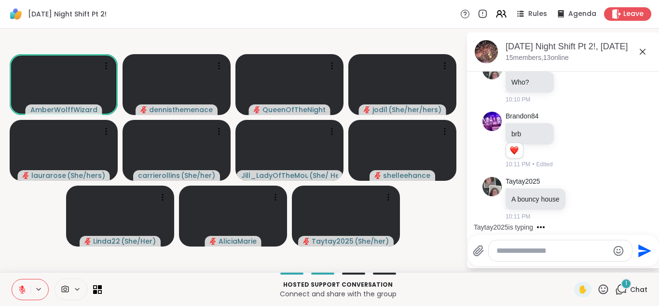
scroll to position [6122, 0]
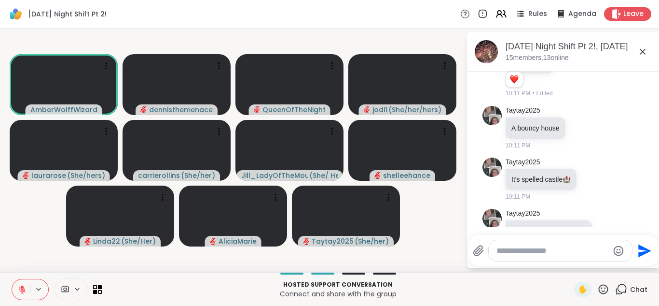
click at [31, 228] on video-player-container "AmberWolffWizard dennisthemenace QueenOfTheNight jodi1 ( She/her/hers ) [PERSON…" at bounding box center [233, 150] width 455 height 236
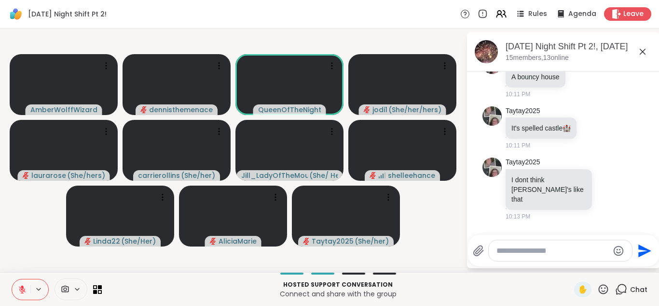
click at [23, 286] on icon at bounding box center [22, 287] width 3 height 4
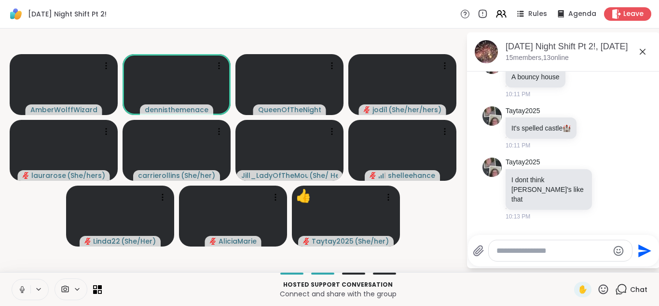
click at [23, 286] on icon at bounding box center [22, 288] width 2 height 4
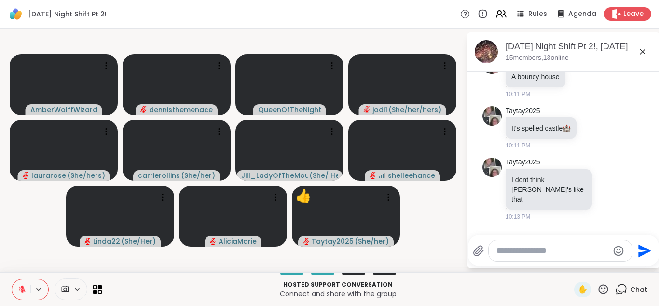
click at [23, 286] on icon at bounding box center [22, 287] width 3 height 4
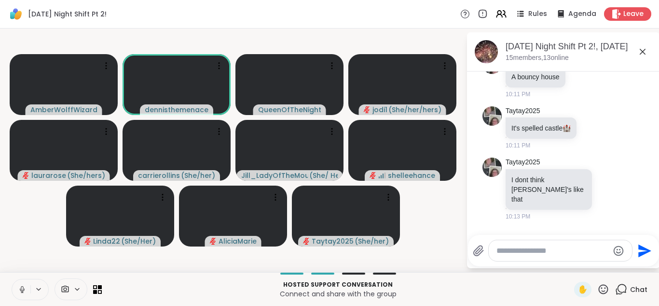
click at [23, 286] on icon at bounding box center [22, 288] width 2 height 4
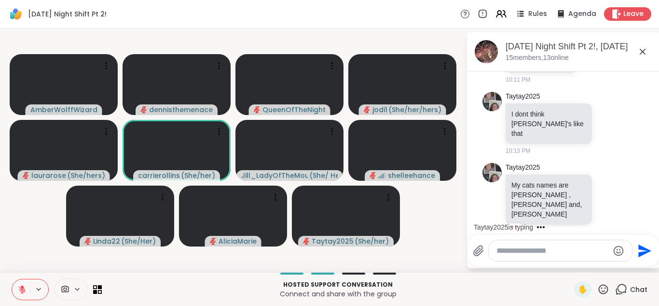
scroll to position [6290, 0]
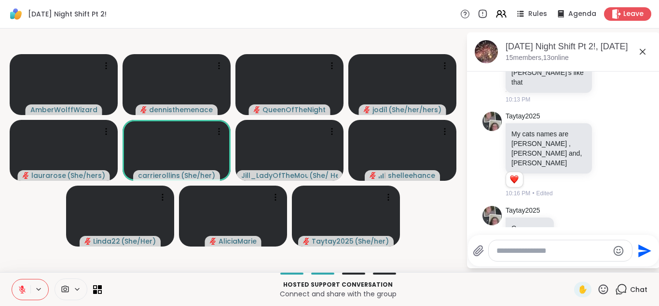
click at [23, 286] on icon at bounding box center [22, 287] width 3 height 4
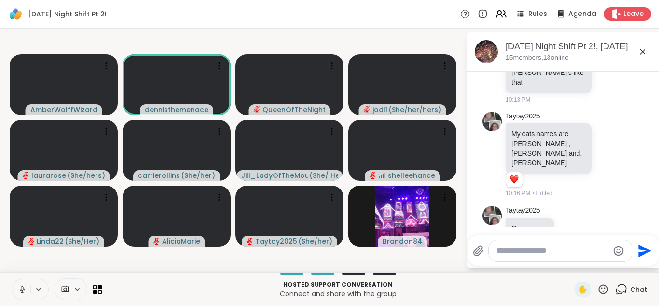
click at [23, 286] on icon at bounding box center [22, 288] width 2 height 4
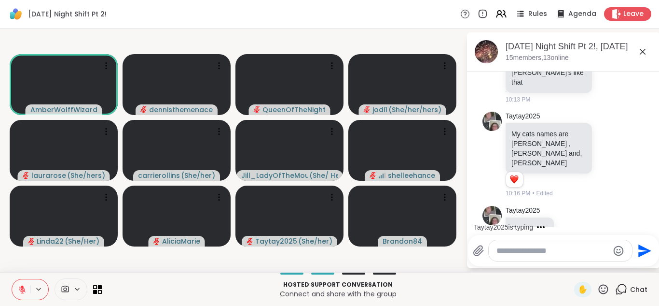
scroll to position [6341, 0]
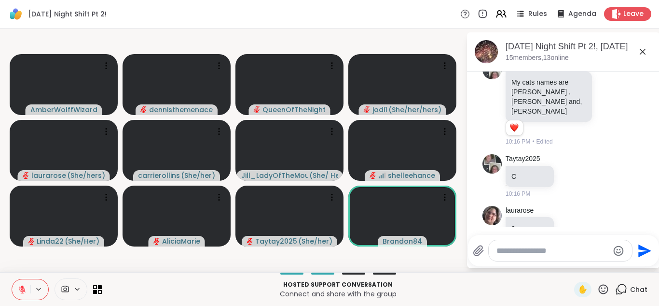
click at [23, 286] on icon at bounding box center [22, 287] width 3 height 4
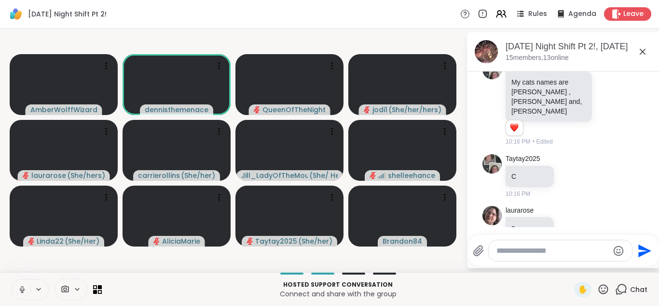
click at [23, 286] on icon at bounding box center [22, 288] width 2 height 4
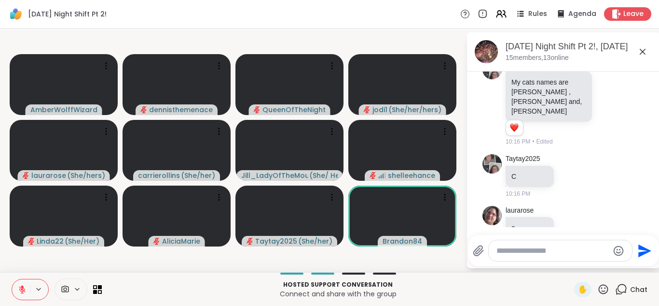
click at [23, 286] on icon at bounding box center [22, 287] width 3 height 4
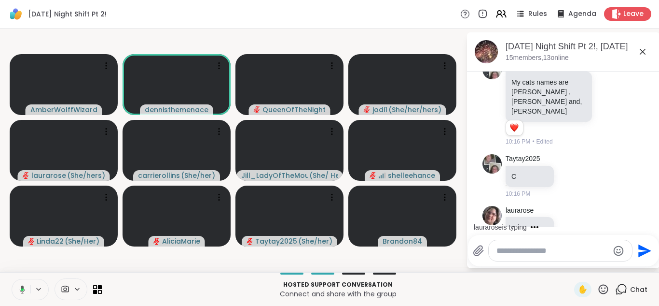
click at [23, 286] on icon at bounding box center [22, 289] width 5 height 8
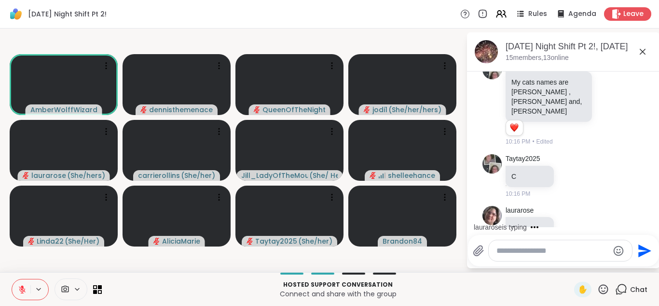
click at [23, 286] on icon at bounding box center [22, 287] width 3 height 4
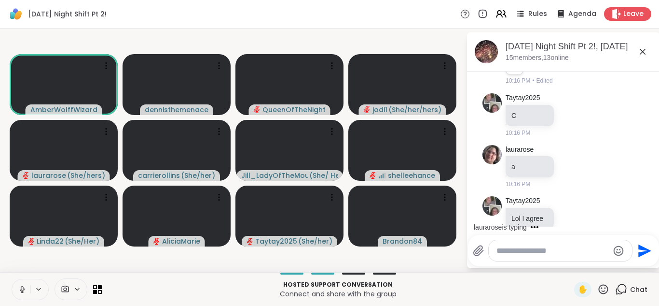
click at [23, 286] on icon at bounding box center [22, 288] width 2 height 4
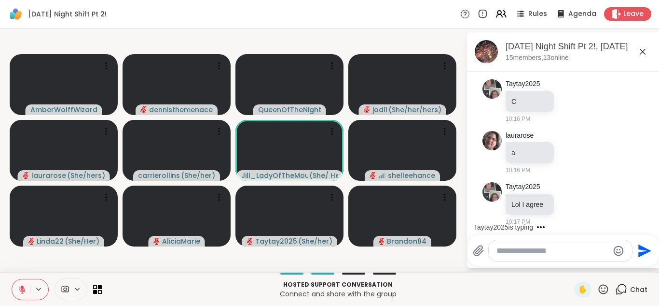
click at [23, 286] on icon at bounding box center [22, 287] width 3 height 4
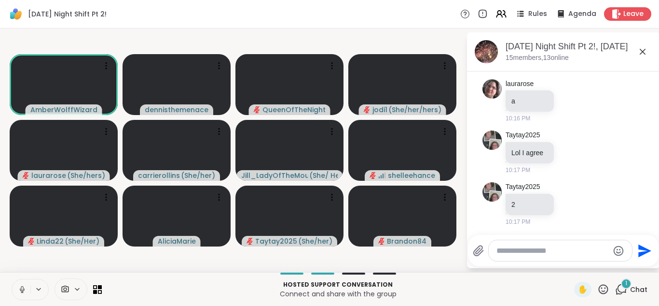
scroll to position [6519, 0]
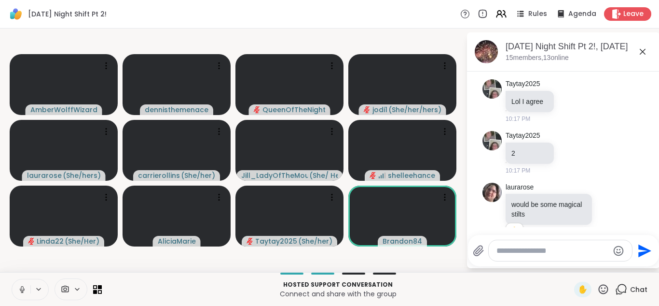
click at [23, 286] on icon at bounding box center [22, 288] width 2 height 4
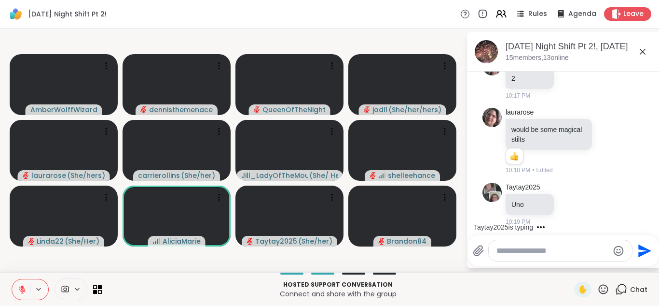
scroll to position [6645, 0]
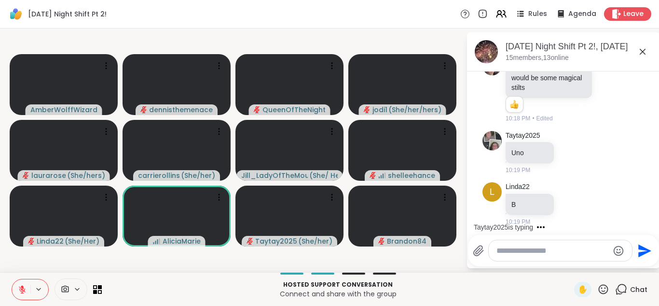
click at [23, 286] on icon at bounding box center [22, 287] width 3 height 4
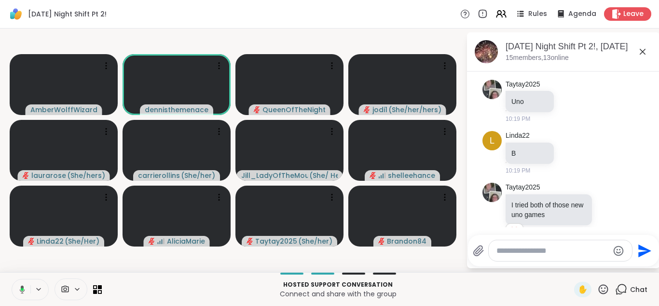
click at [23, 286] on icon at bounding box center [22, 289] width 5 height 8
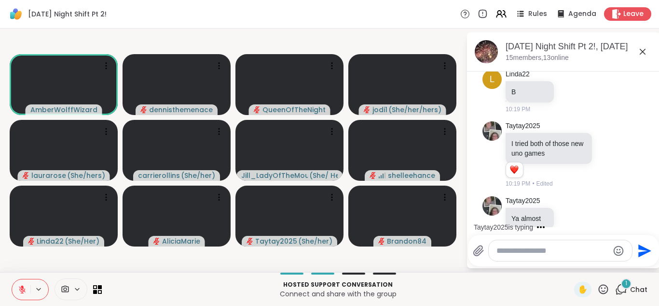
scroll to position [6809, 0]
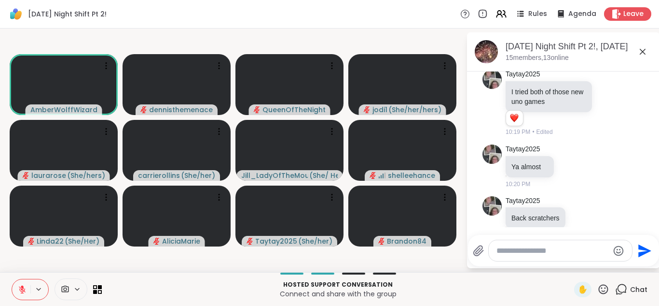
click at [23, 286] on icon at bounding box center [22, 287] width 3 height 4
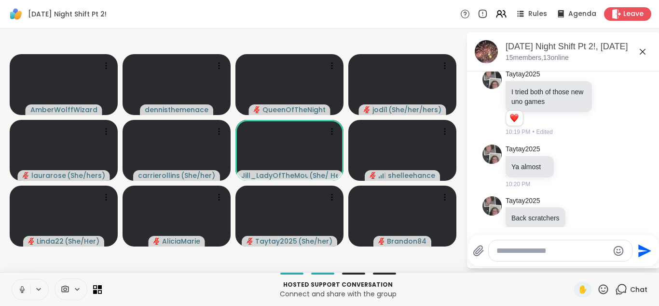
click at [24, 288] on icon at bounding box center [22, 289] width 9 height 9
click at [24, 288] on icon at bounding box center [22, 289] width 7 height 7
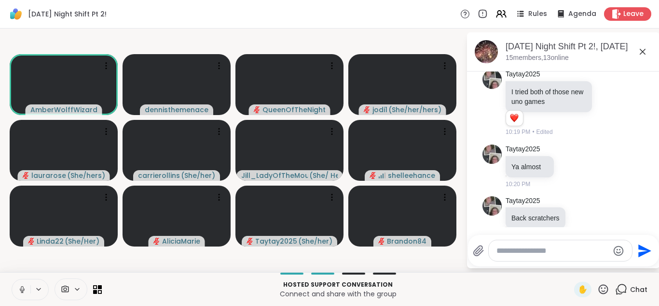
scroll to position [6823, 0]
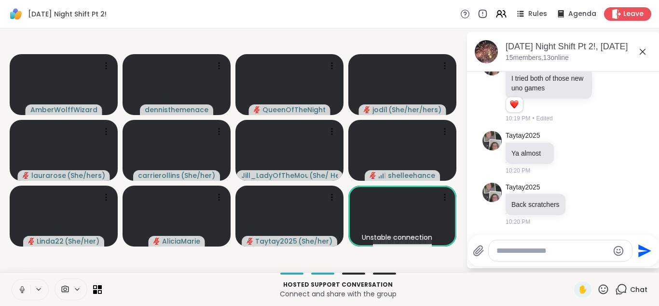
click at [24, 288] on icon at bounding box center [22, 289] width 9 height 9
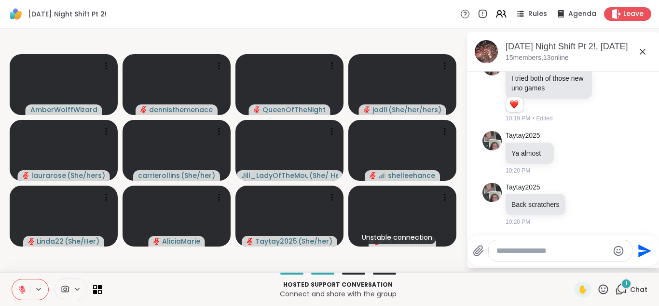
scroll to position [6932, 0]
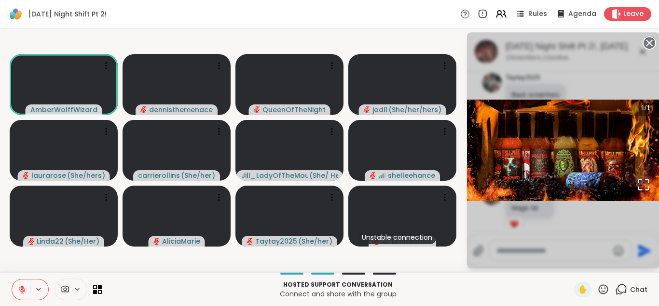
click at [534, 287] on p "Hosted support conversation" at bounding box center [338, 284] width 461 height 9
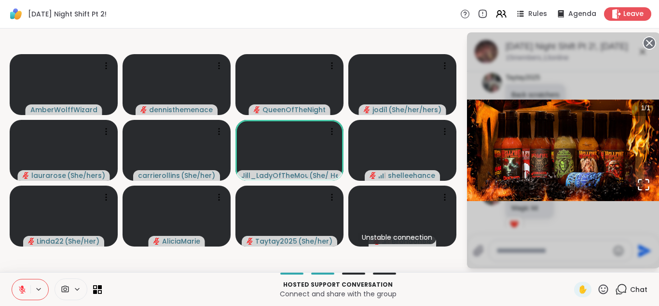
click at [641, 287] on span "Chat" at bounding box center [638, 289] width 17 height 10
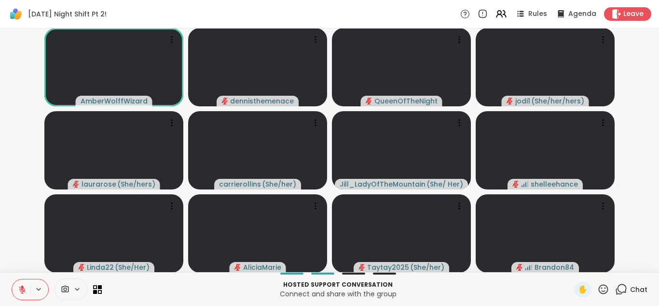
click at [643, 288] on span "Chat" at bounding box center [638, 289] width 17 height 10
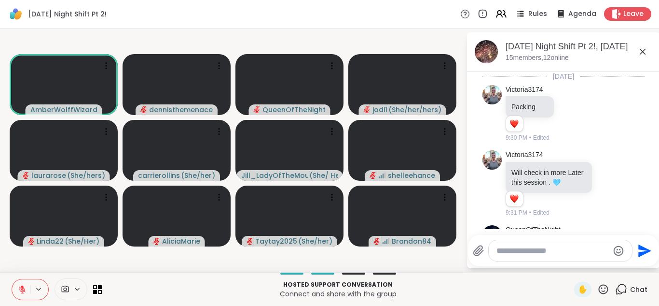
scroll to position [7071, 0]
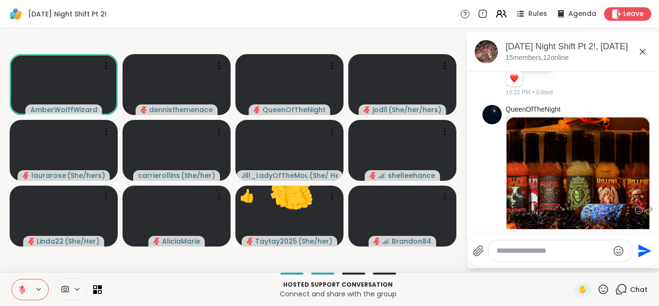
click at [545, 117] on img at bounding box center [578, 177] width 143 height 120
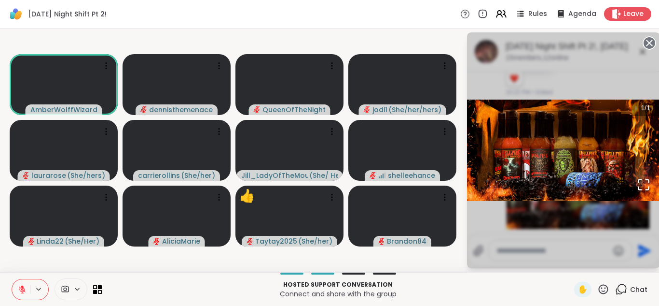
click at [566, 292] on p "Connect and share with the group" at bounding box center [338, 294] width 461 height 10
click at [640, 286] on span "Chat" at bounding box center [638, 289] width 17 height 10
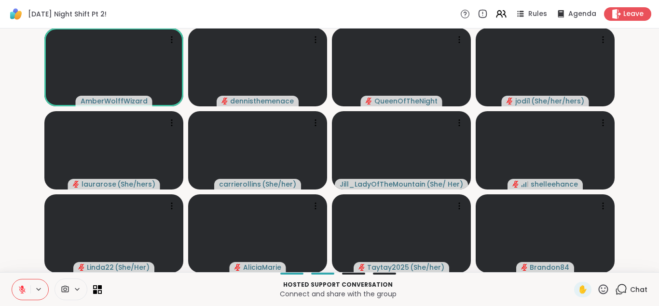
click at [640, 286] on span "Chat" at bounding box center [638, 289] width 17 height 10
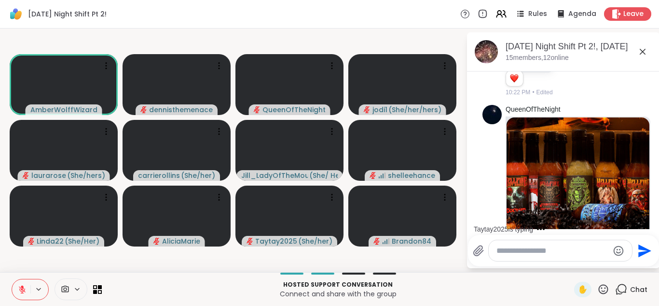
scroll to position [7161, 0]
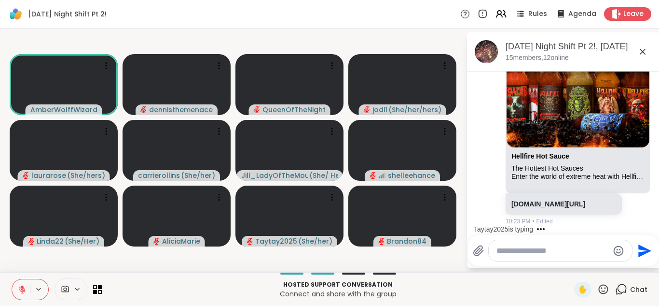
click at [21, 291] on icon at bounding box center [22, 289] width 9 height 9
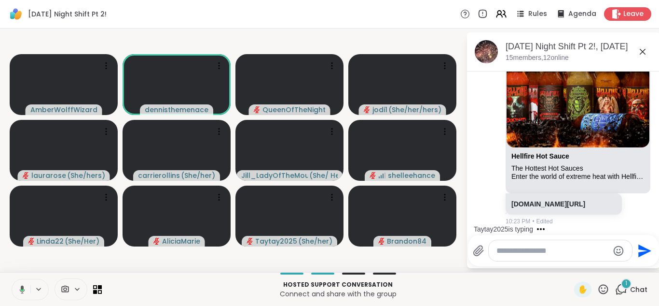
scroll to position [7212, 0]
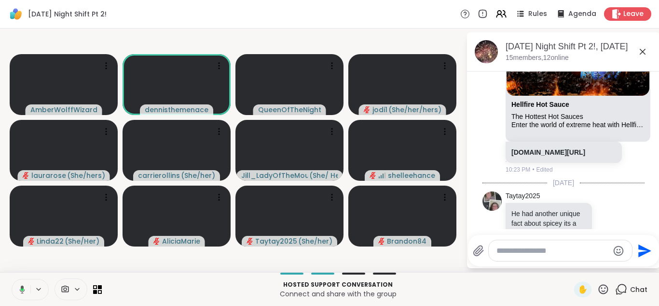
click at [21, 291] on icon at bounding box center [20, 289] width 9 height 9
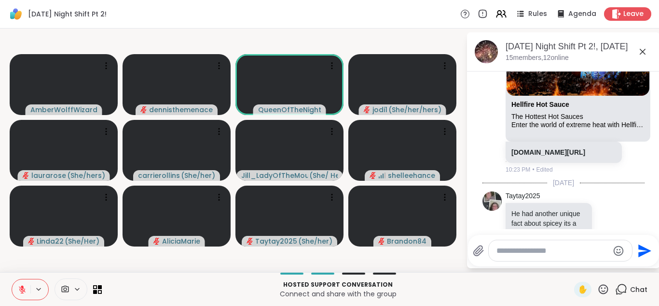
click at [26, 291] on icon at bounding box center [22, 289] width 9 height 9
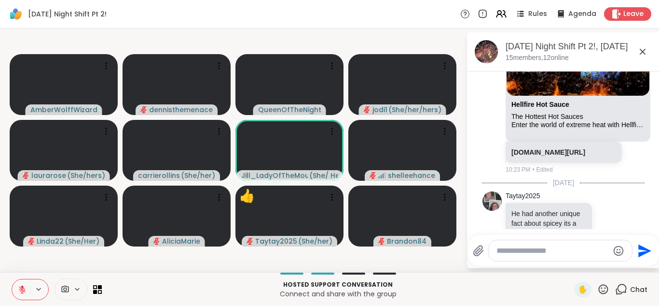
click at [26, 291] on icon at bounding box center [22, 289] width 9 height 9
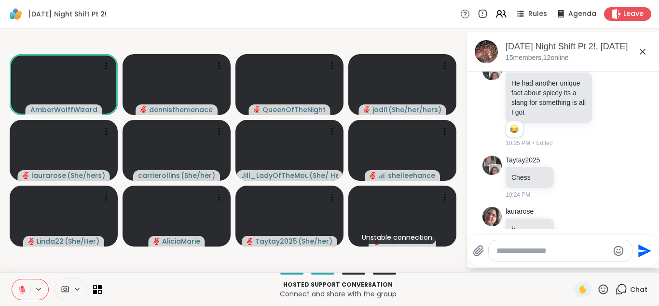
scroll to position [7439, 0]
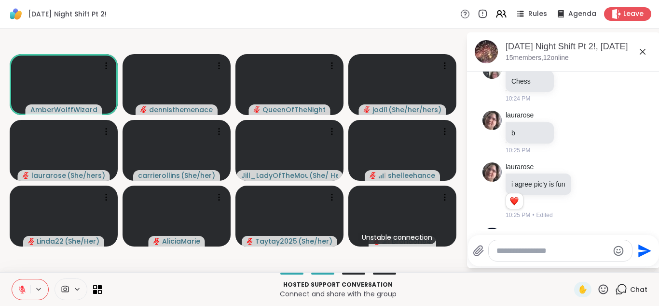
click at [26, 291] on icon at bounding box center [22, 289] width 9 height 9
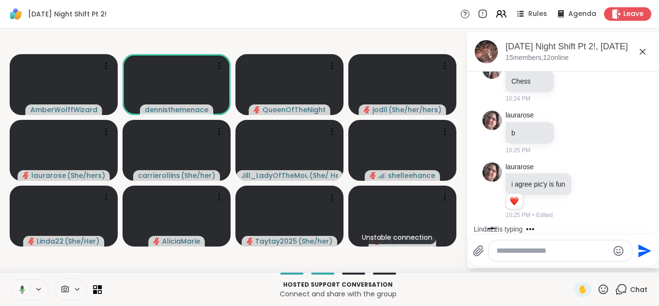
scroll to position [7490, 0]
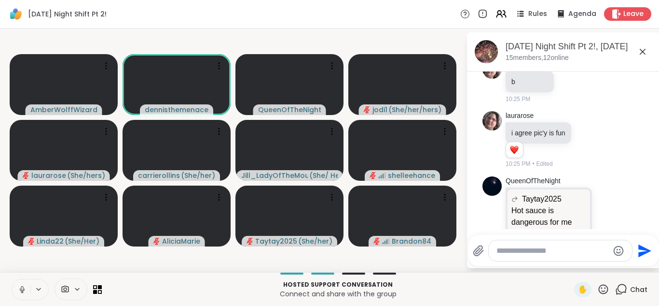
click at [26, 291] on icon at bounding box center [22, 289] width 9 height 9
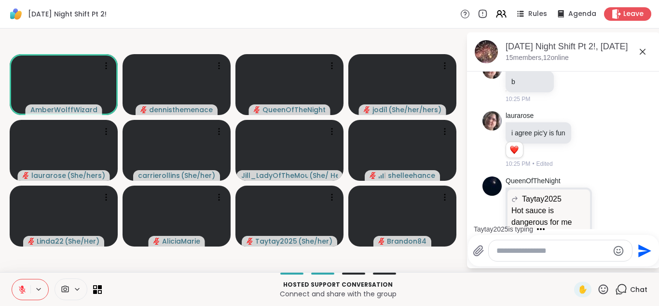
click at [18, 290] on icon at bounding box center [22, 289] width 9 height 9
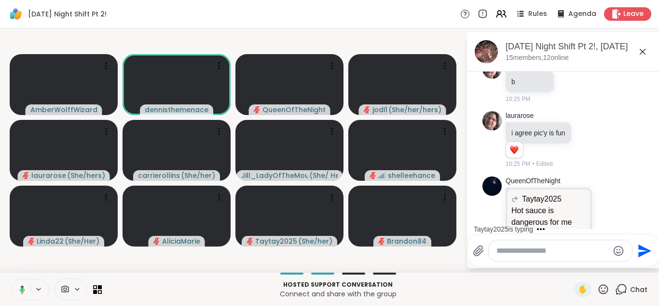
scroll to position [7551, 0]
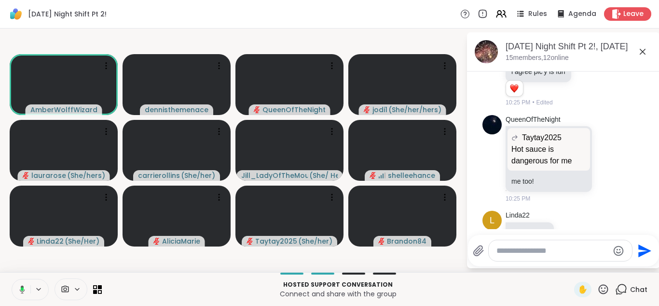
click at [20, 291] on icon at bounding box center [20, 289] width 9 height 9
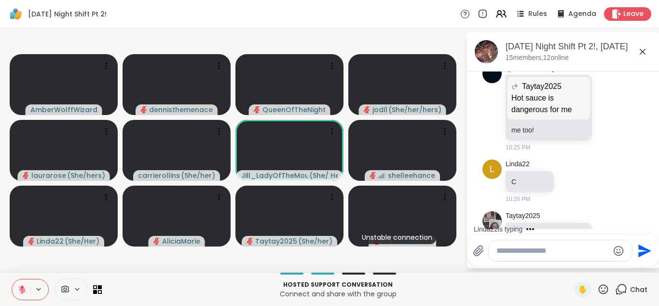
scroll to position [7654, 0]
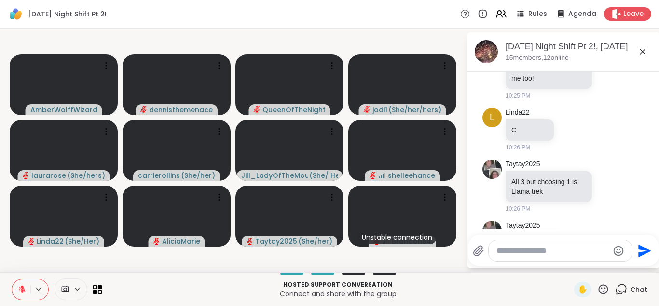
click at [20, 291] on icon at bounding box center [22, 289] width 9 height 9
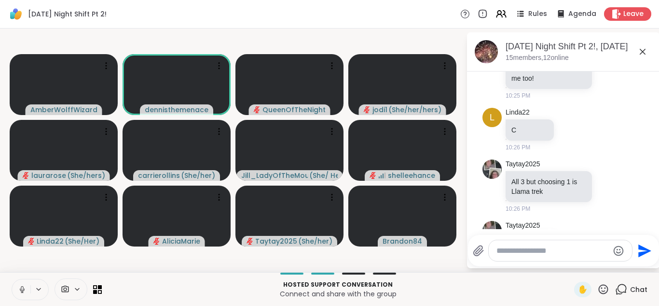
click at [20, 291] on icon at bounding box center [22, 289] width 9 height 9
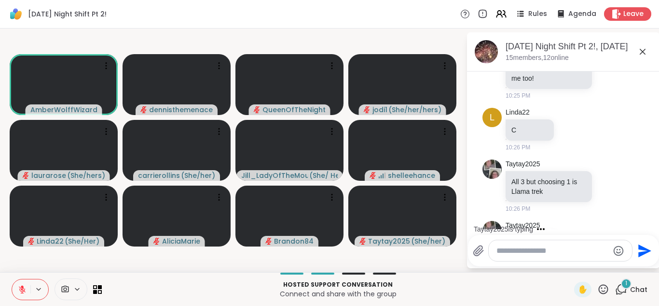
scroll to position [7706, 0]
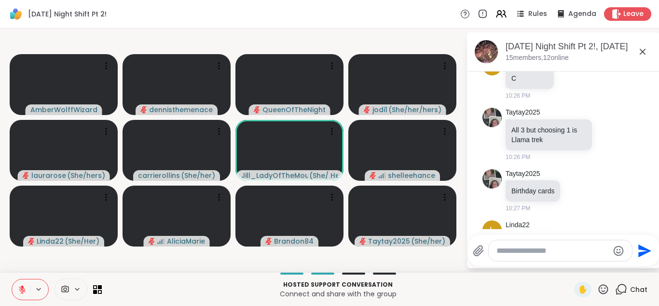
click at [20, 291] on icon at bounding box center [22, 289] width 9 height 9
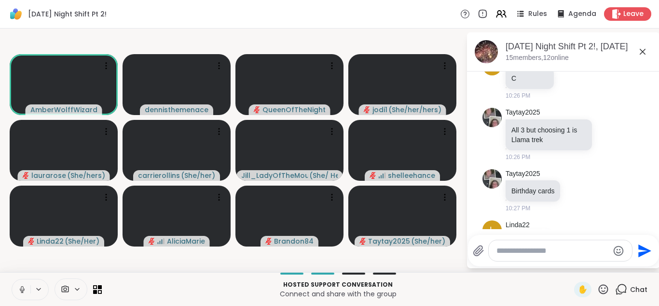
click at [20, 291] on icon at bounding box center [22, 289] width 9 height 9
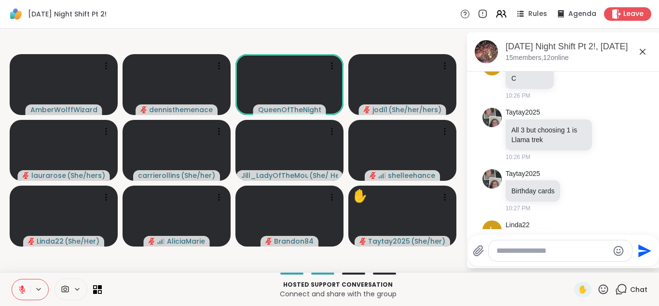
click at [20, 291] on icon at bounding box center [22, 289] width 9 height 9
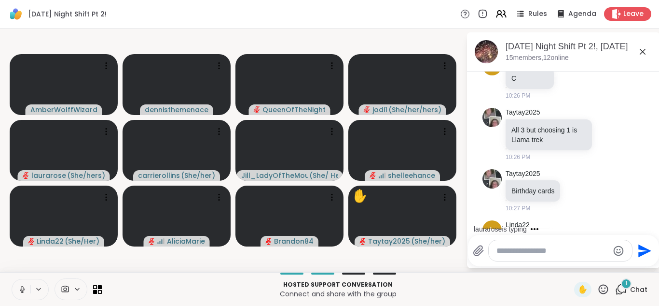
scroll to position [7757, 0]
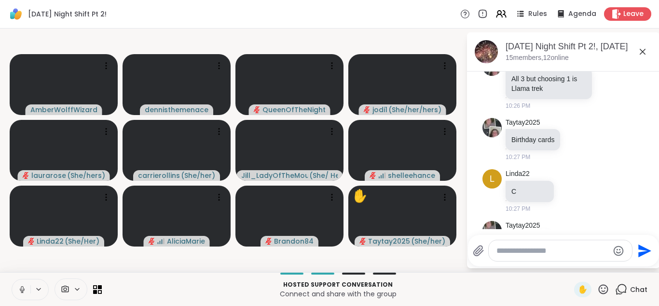
click at [20, 291] on icon at bounding box center [22, 289] width 9 height 9
click at [22, 287] on icon at bounding box center [22, 289] width 9 height 9
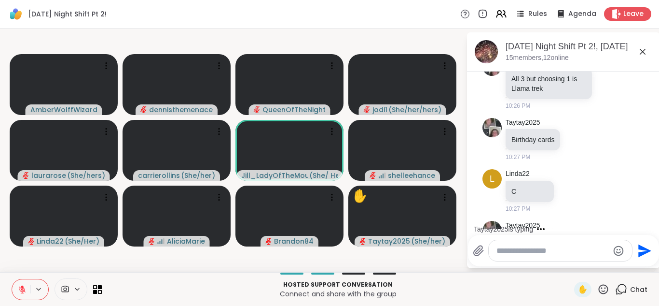
click at [22, 287] on icon at bounding box center [22, 287] width 3 height 4
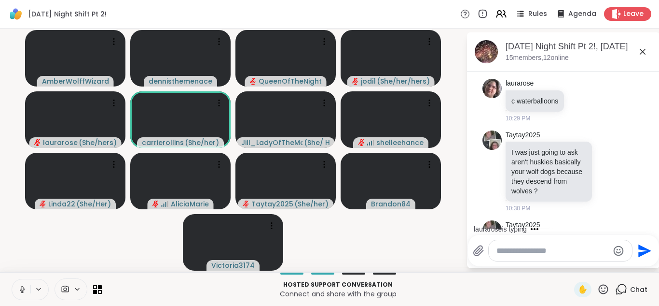
scroll to position [8165, 0]
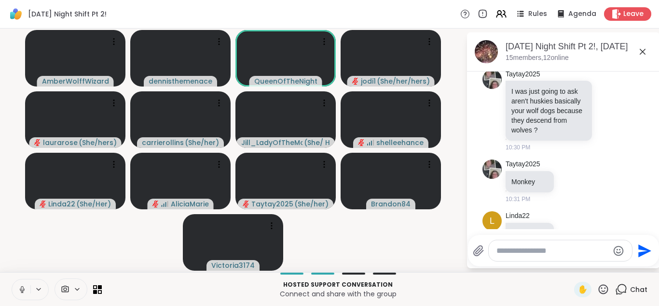
click at [22, 287] on icon at bounding box center [22, 289] width 9 height 9
click at [22, 287] on icon at bounding box center [22, 287] width 3 height 4
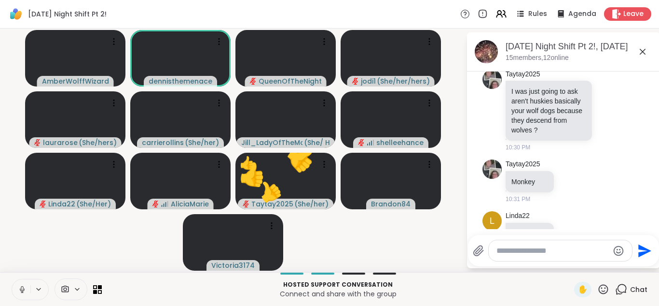
click at [22, 287] on icon at bounding box center [22, 289] width 9 height 9
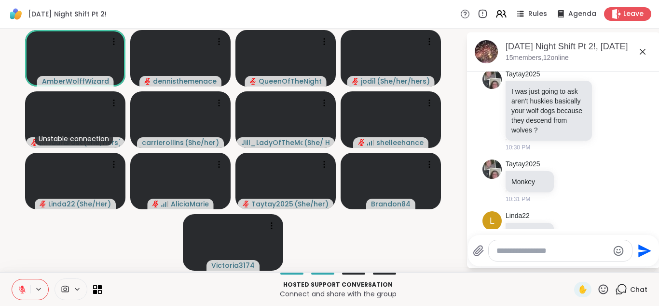
scroll to position [8179, 0]
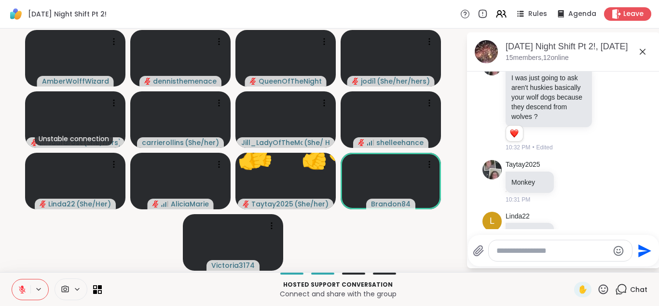
click at [546, 252] on textarea "Type your message" at bounding box center [553, 251] width 112 height 10
click at [23, 288] on icon at bounding box center [22, 287] width 3 height 4
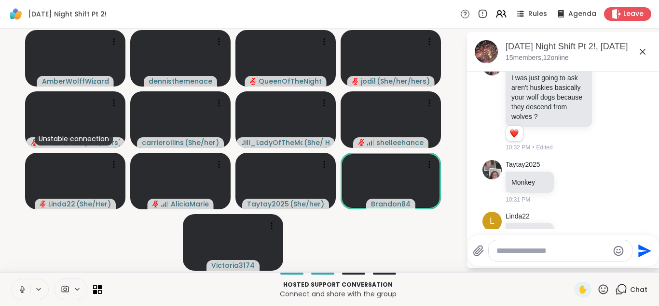
click at [23, 290] on icon at bounding box center [22, 289] width 9 height 9
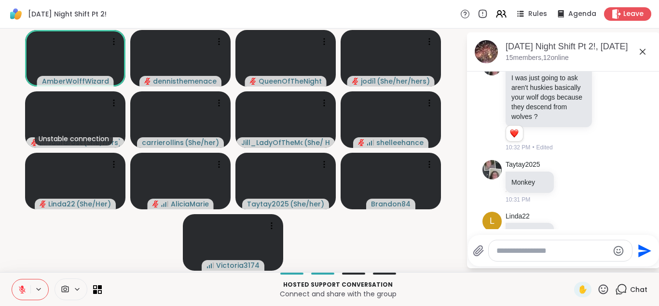
click at [23, 290] on icon at bounding box center [22, 289] width 7 height 7
click at [23, 290] on icon at bounding box center [22, 289] width 5 height 3
click at [23, 290] on icon at bounding box center [22, 289] width 7 height 7
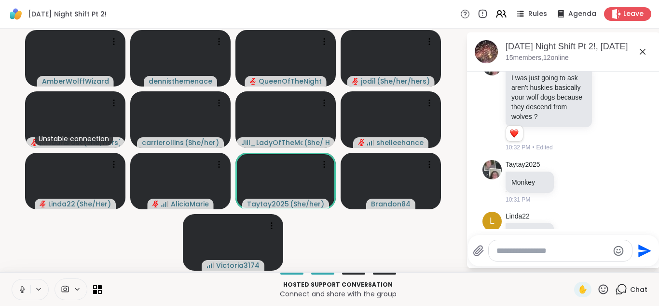
click at [23, 290] on icon at bounding box center [22, 289] width 5 height 3
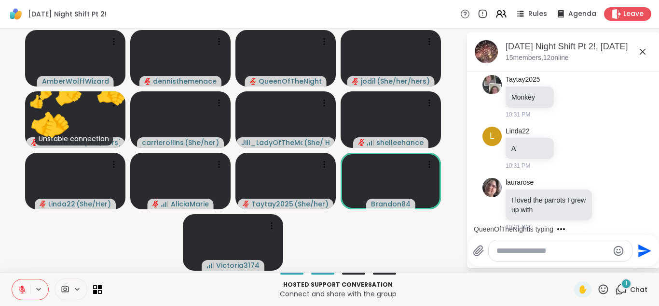
scroll to position [8371, 0]
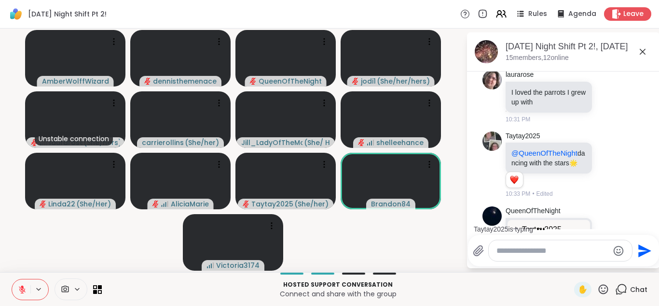
click at [21, 287] on icon at bounding box center [22, 289] width 9 height 9
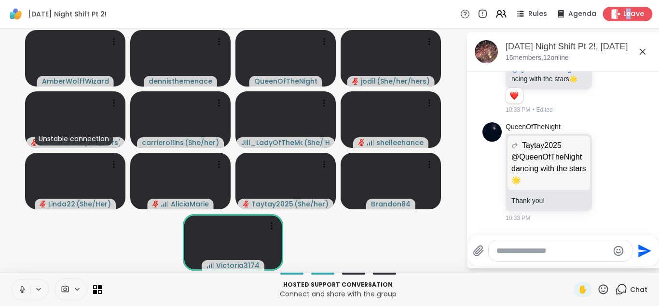
click at [630, 17] on span "Leave" at bounding box center [634, 14] width 21 height 10
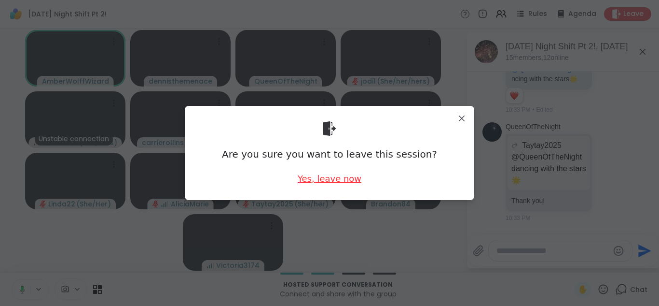
click at [323, 181] on div "Yes, leave now" at bounding box center [330, 178] width 64 height 12
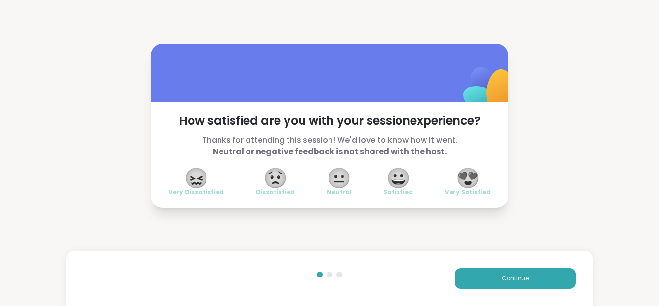
click at [323, 181] on div "😖 Very Dissatisfied 😟 Dissatisfied 😐 Neutral 😀 Satisfied 😍 Very Satisfied" at bounding box center [329, 182] width 322 height 27
click at [476, 173] on span "😍" at bounding box center [468, 177] width 24 height 17
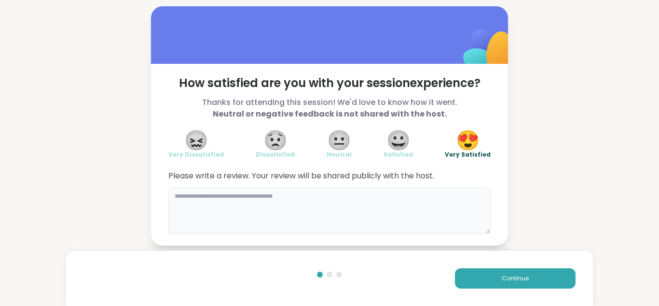
click at [325, 193] on textarea at bounding box center [329, 210] width 322 height 46
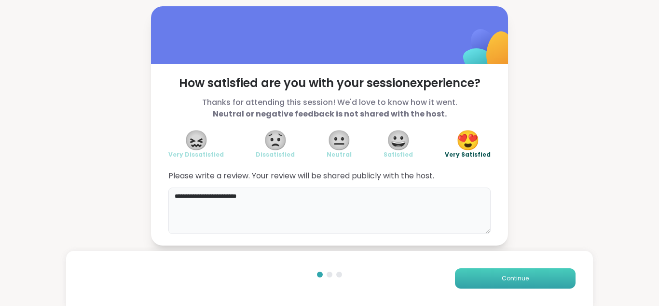
type textarea "**********"
click at [509, 278] on span "Continue" at bounding box center [515, 278] width 27 height 9
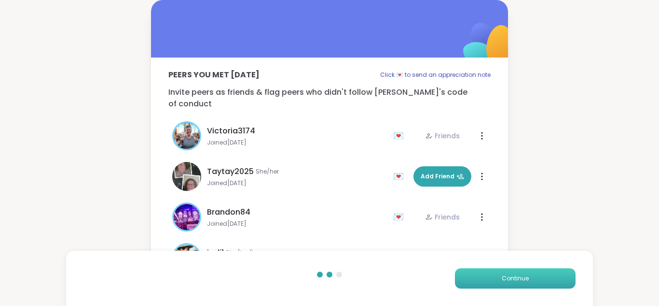
click at [509, 278] on span "Continue" at bounding box center [515, 278] width 27 height 9
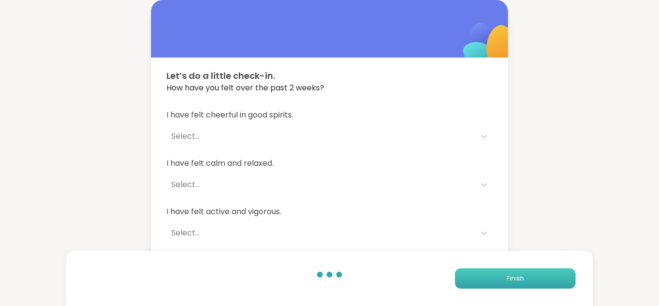
click at [509, 278] on span "Finish" at bounding box center [515, 278] width 17 height 9
